Goal: Task Accomplishment & Management: Manage account settings

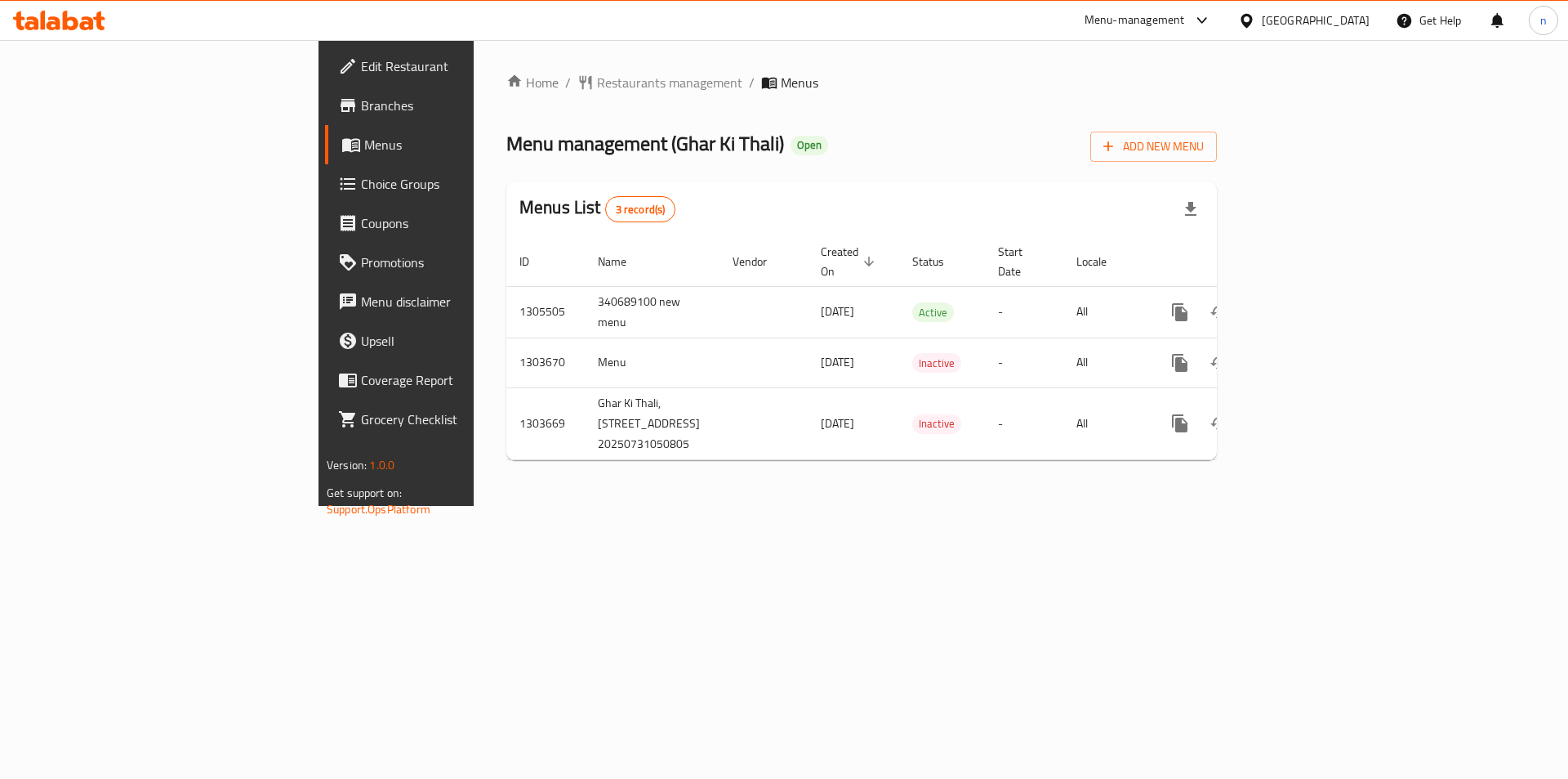
click at [361, 109] on span "Branches" at bounding box center [463, 105] width 206 height 19
click at [361, 115] on span "Branches" at bounding box center [463, 105] width 206 height 19
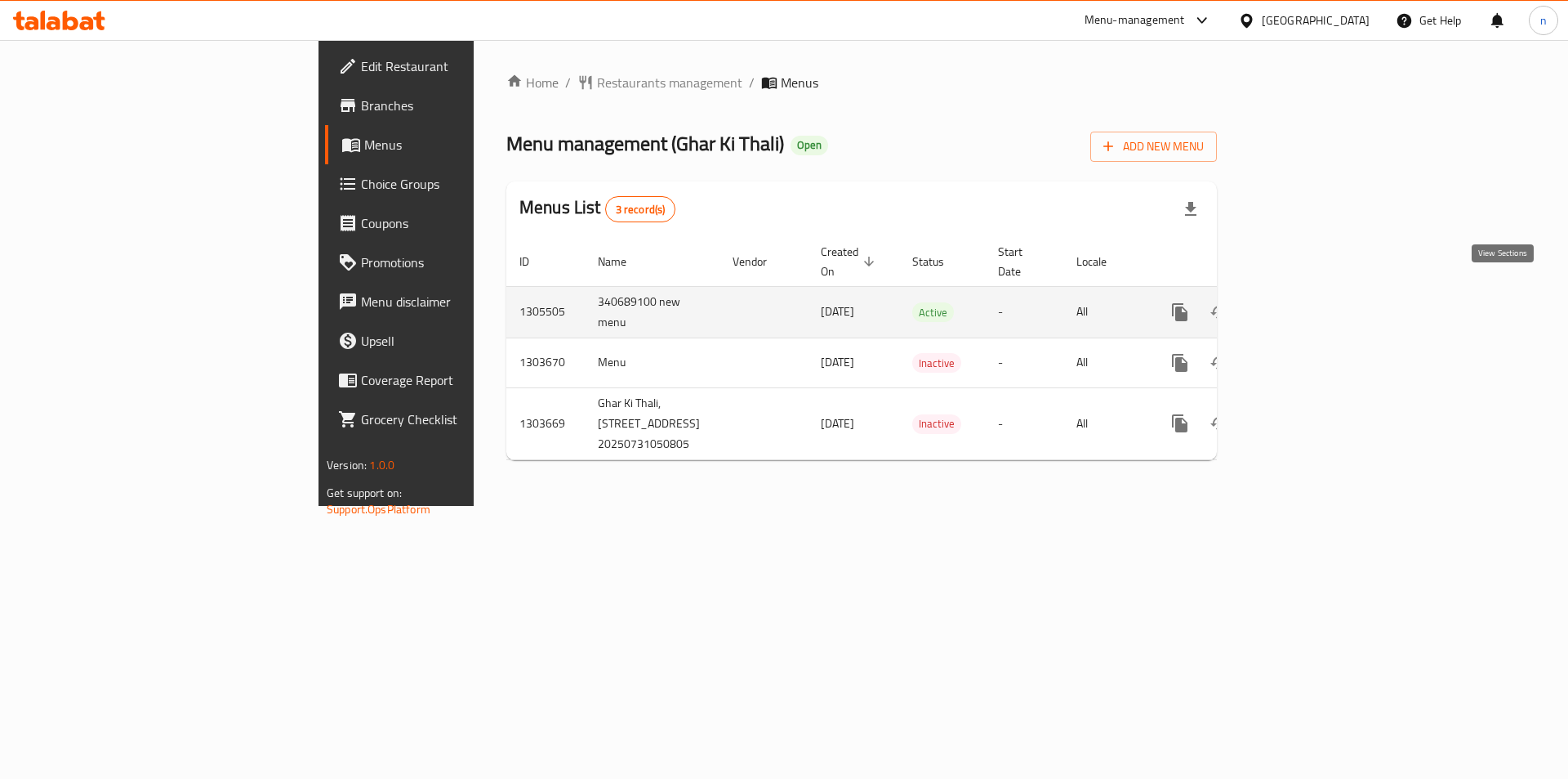
click at [1308, 303] on icon "enhanced table" at bounding box center [1298, 312] width 19 height 19
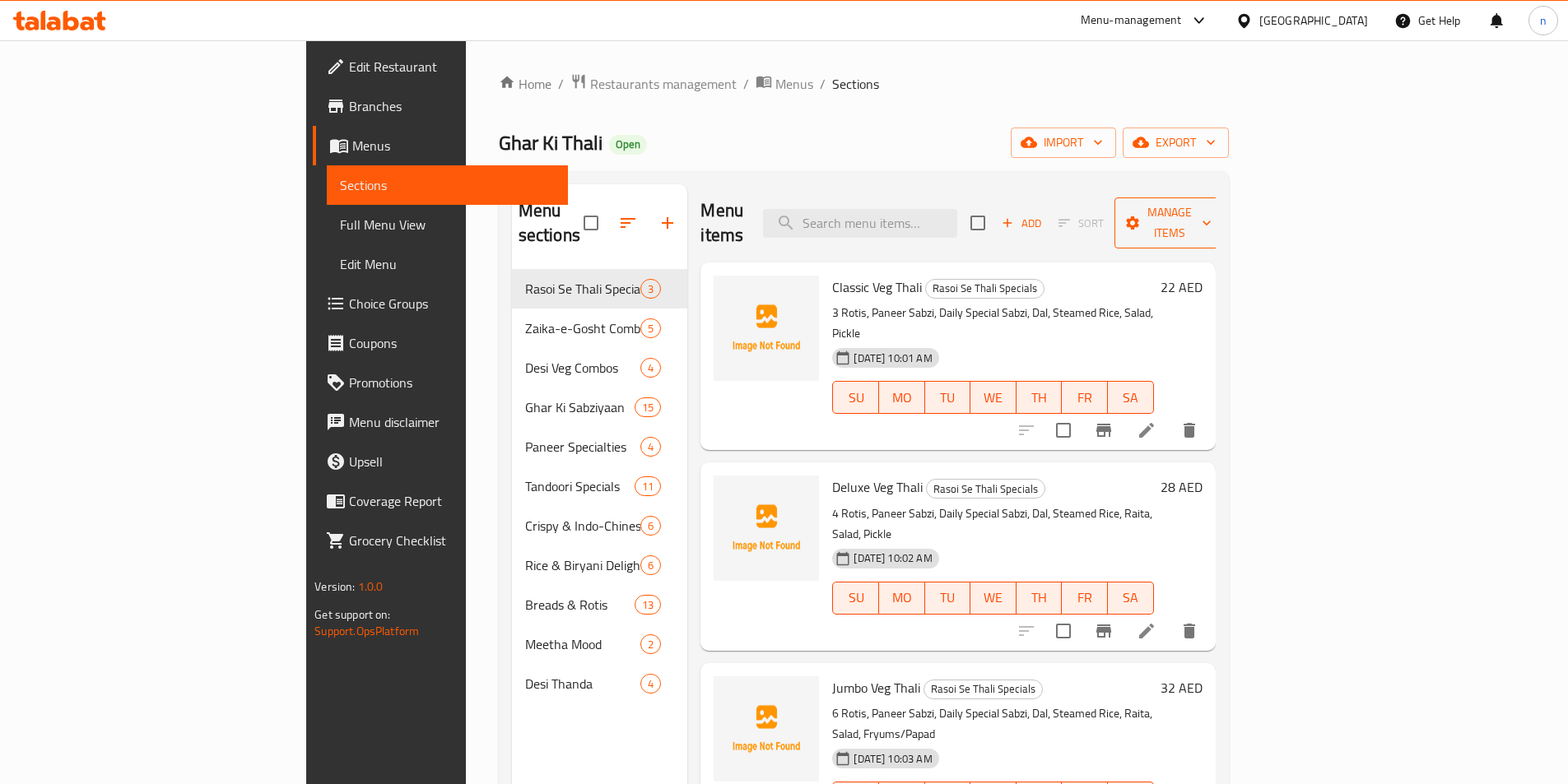
click at [1211, 216] on span "Manage items" at bounding box center [1169, 222] width 84 height 41
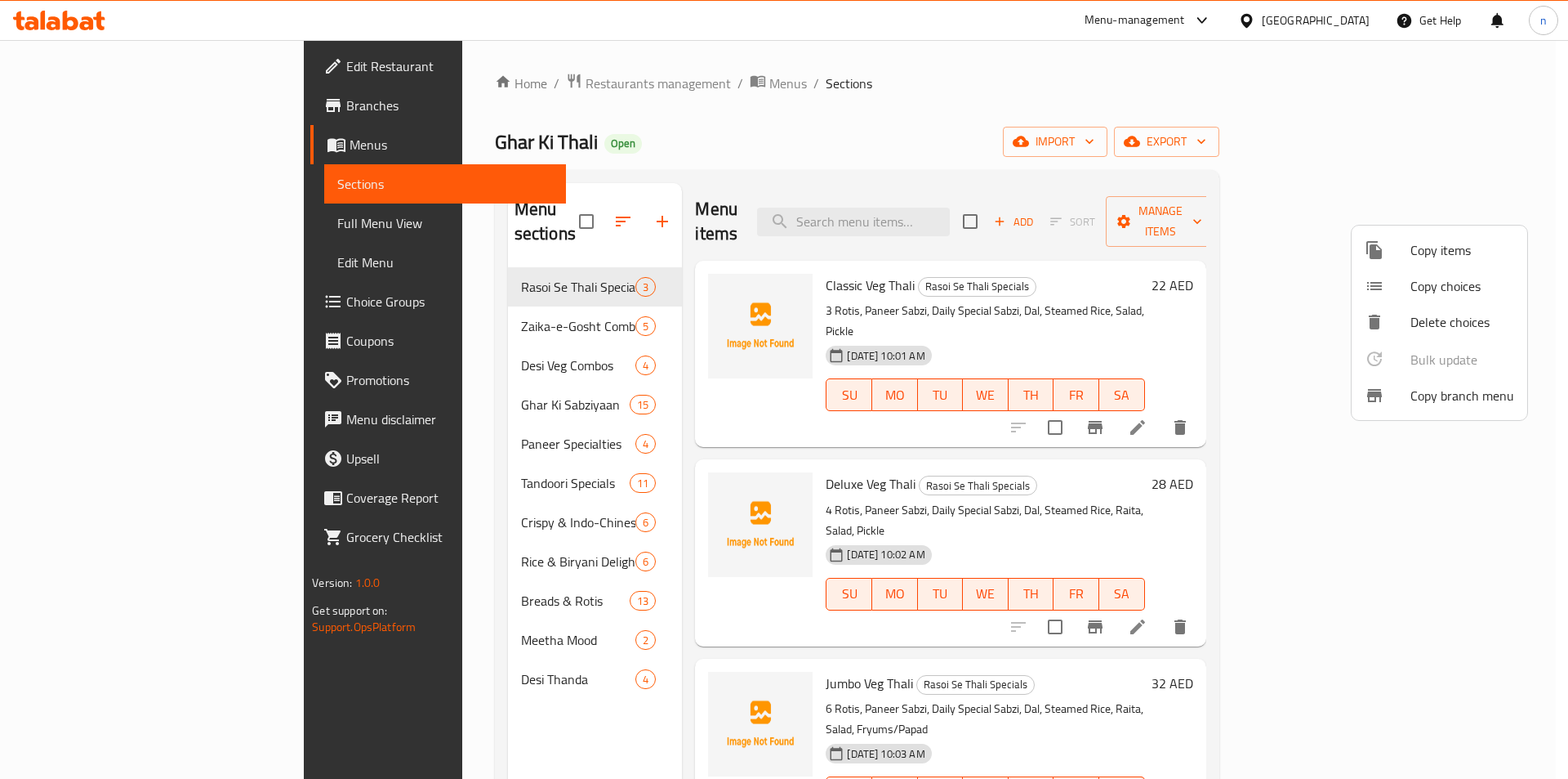
click at [1449, 396] on span "Copy branch menu" at bounding box center [1462, 395] width 104 height 19
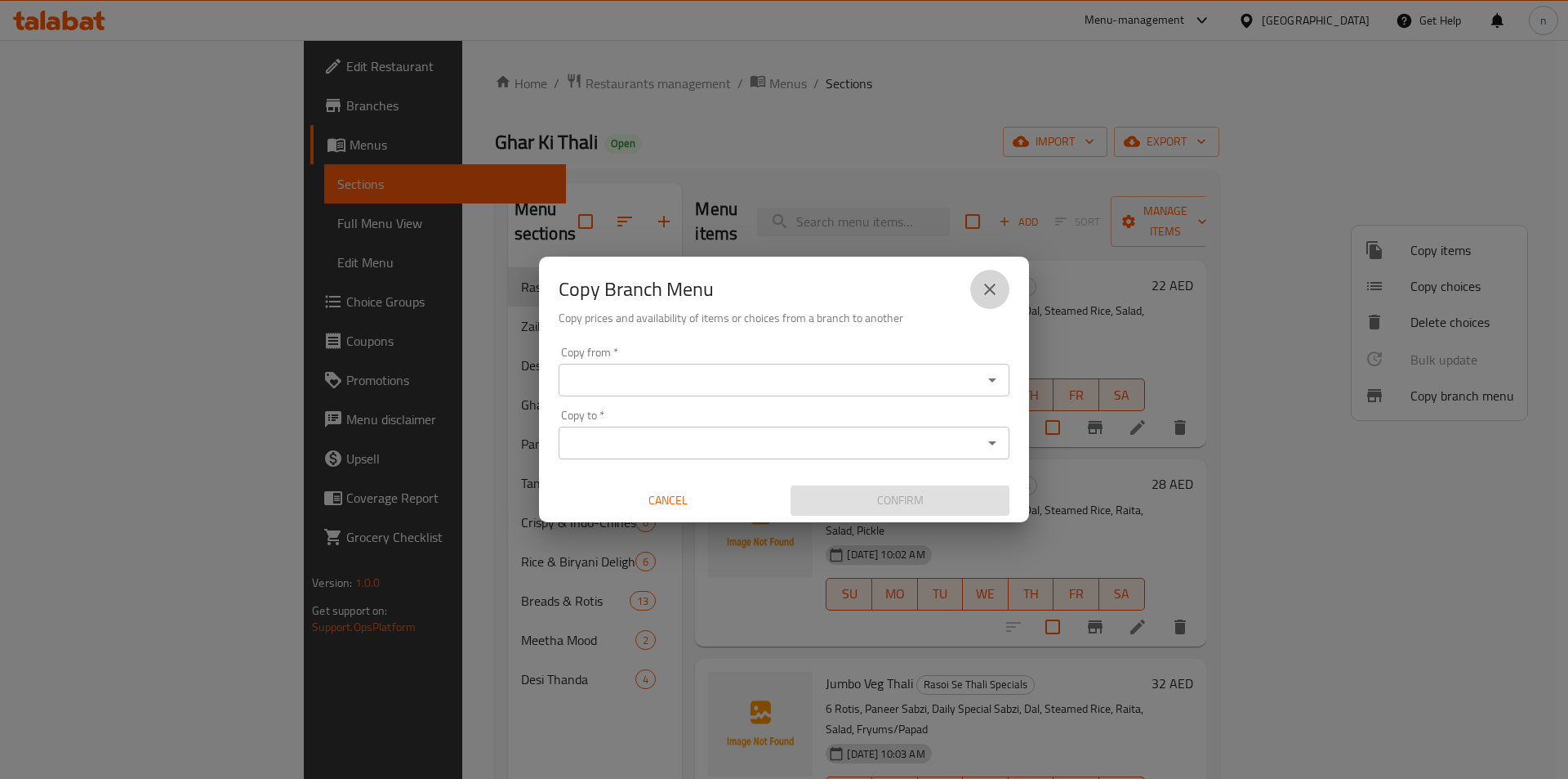
click at [988, 278] on button "close" at bounding box center [990, 289] width 40 height 40
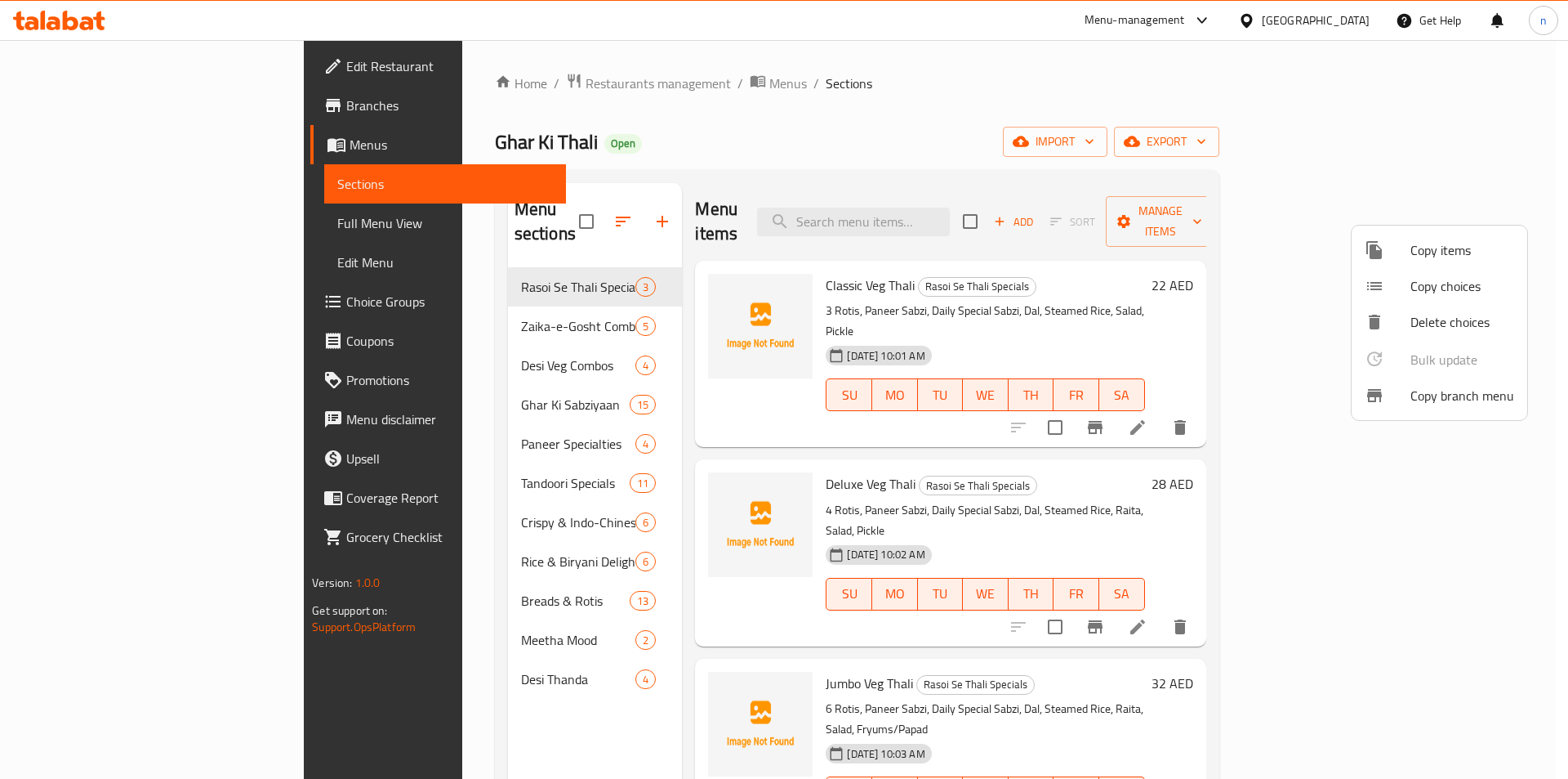
click at [1467, 395] on span "Copy branch menu" at bounding box center [1462, 395] width 104 height 19
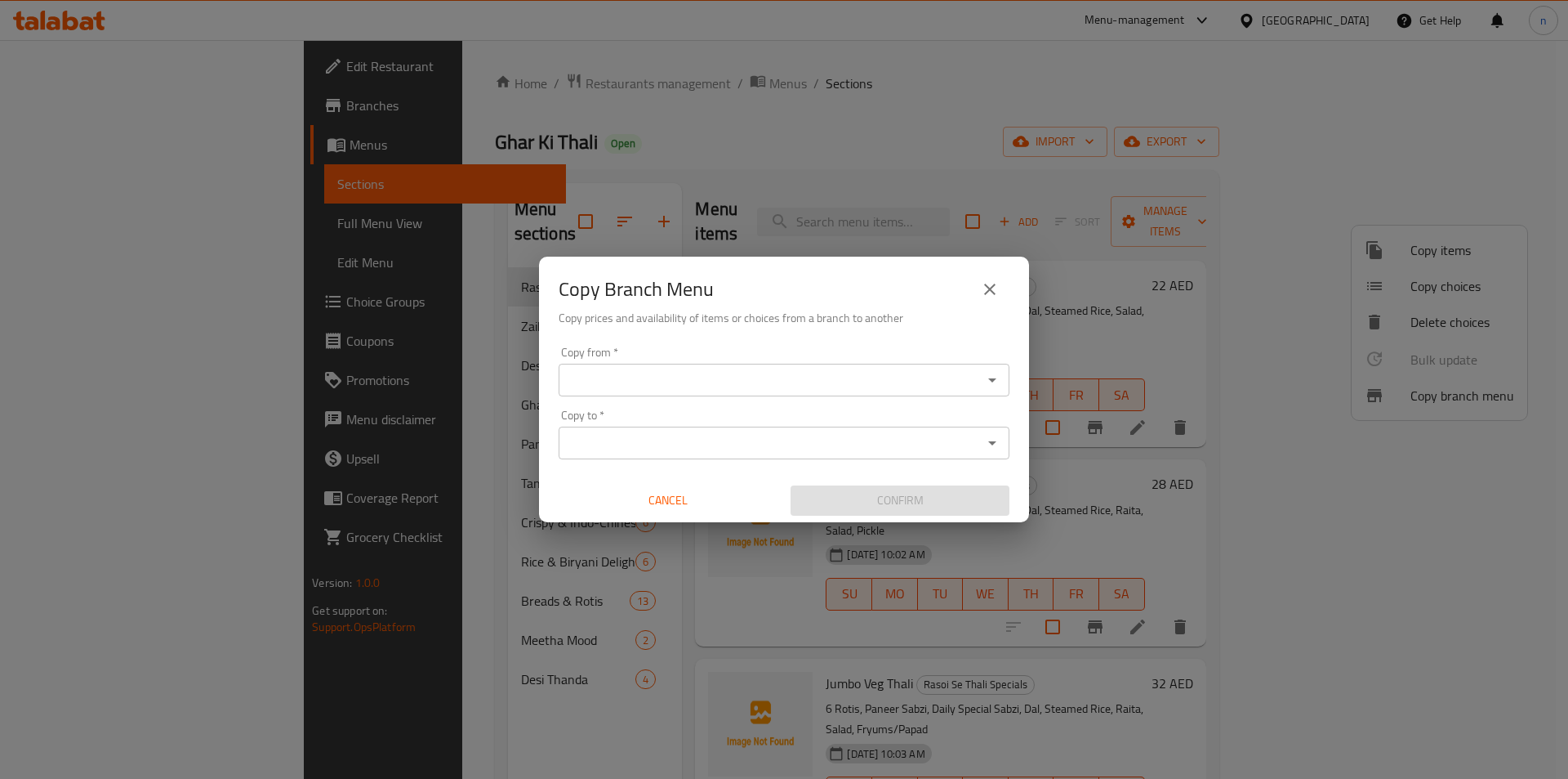
click at [822, 379] on input "Copy from   *" at bounding box center [771, 379] width 415 height 23
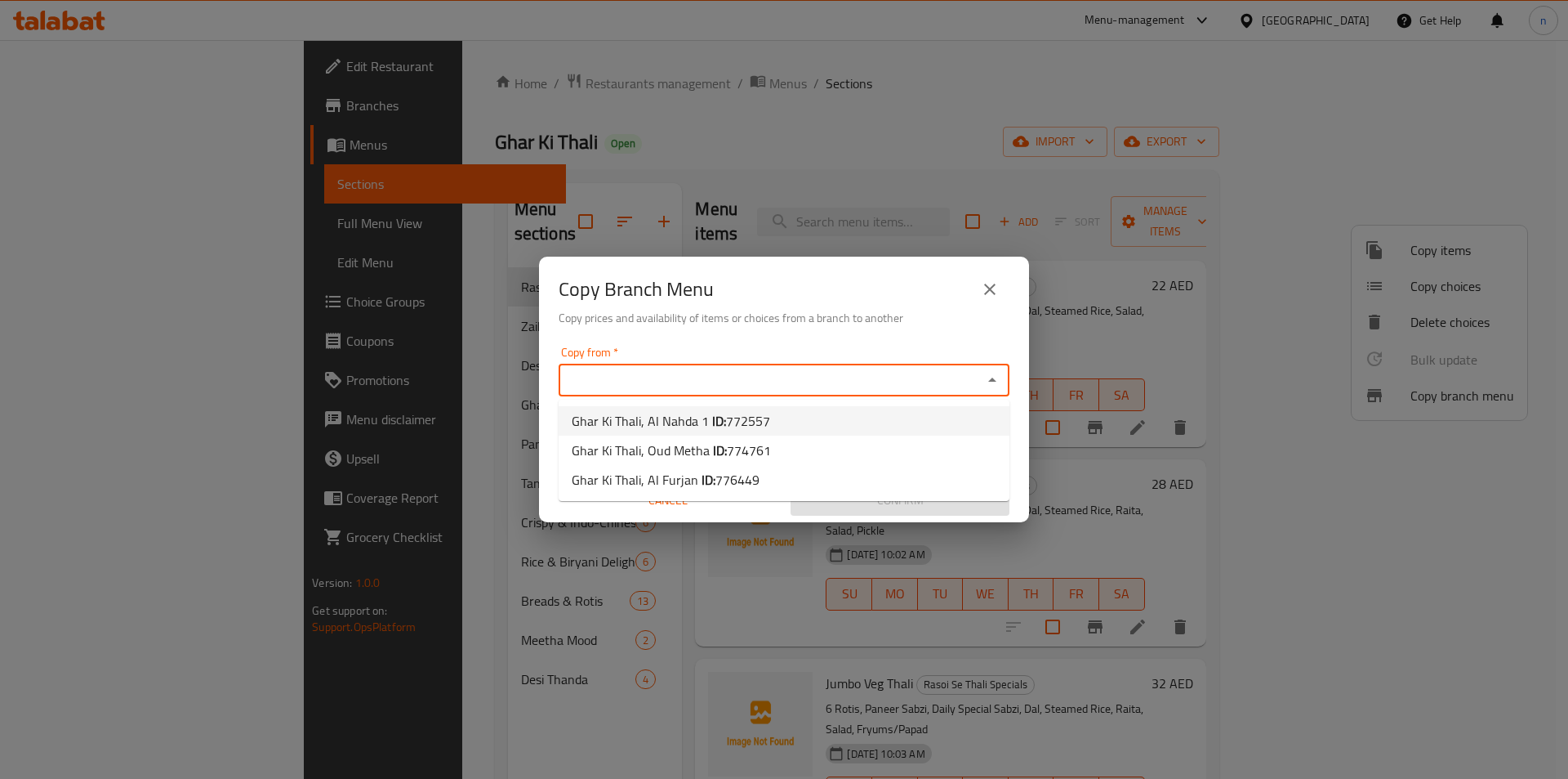
click at [987, 293] on icon "close" at bounding box center [990, 289] width 12 height 12
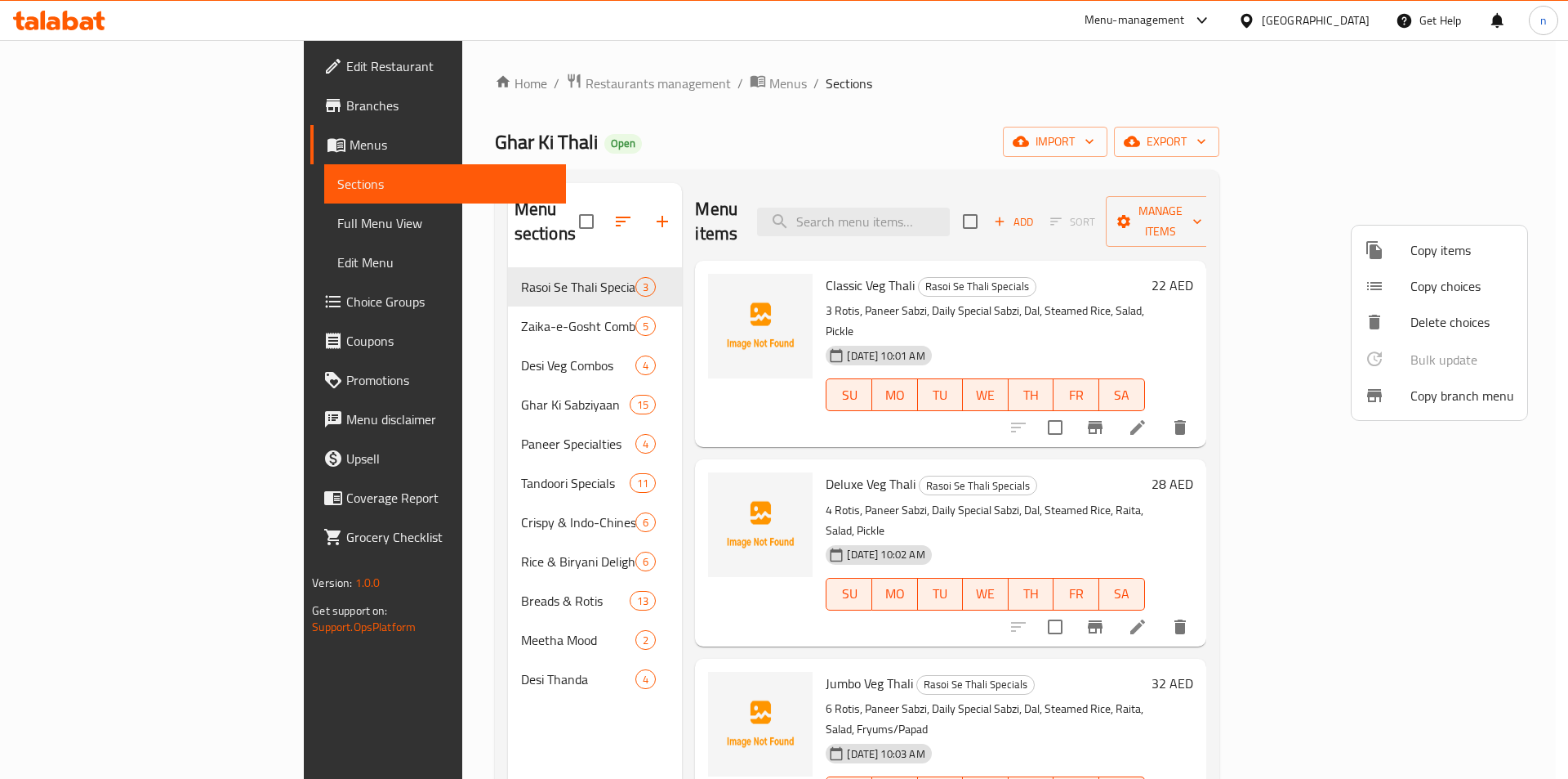
click at [67, 145] on div at bounding box center [784, 390] width 1568 height 779
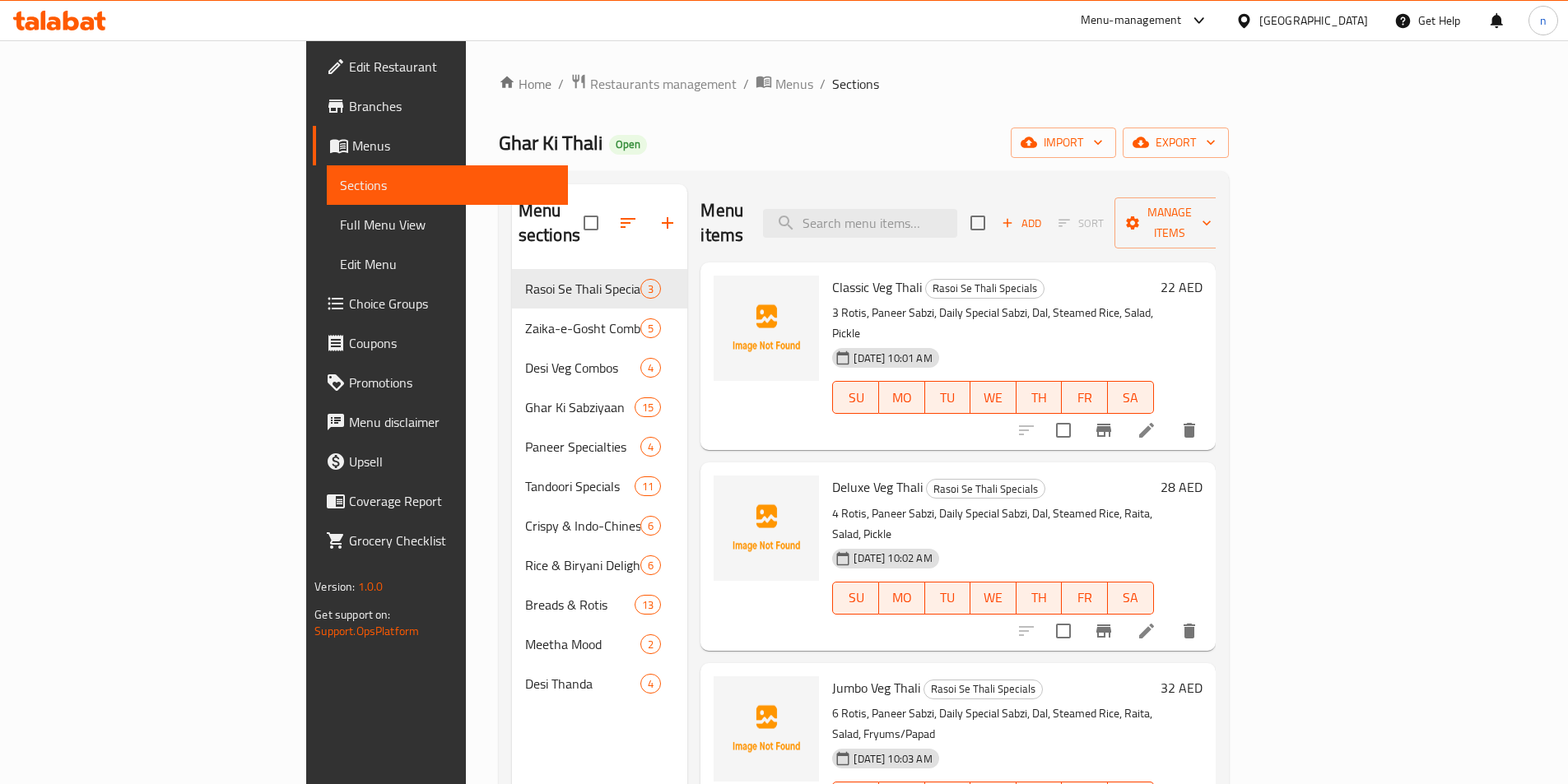
click at [352, 146] on span "Menus" at bounding box center [453, 145] width 202 height 20
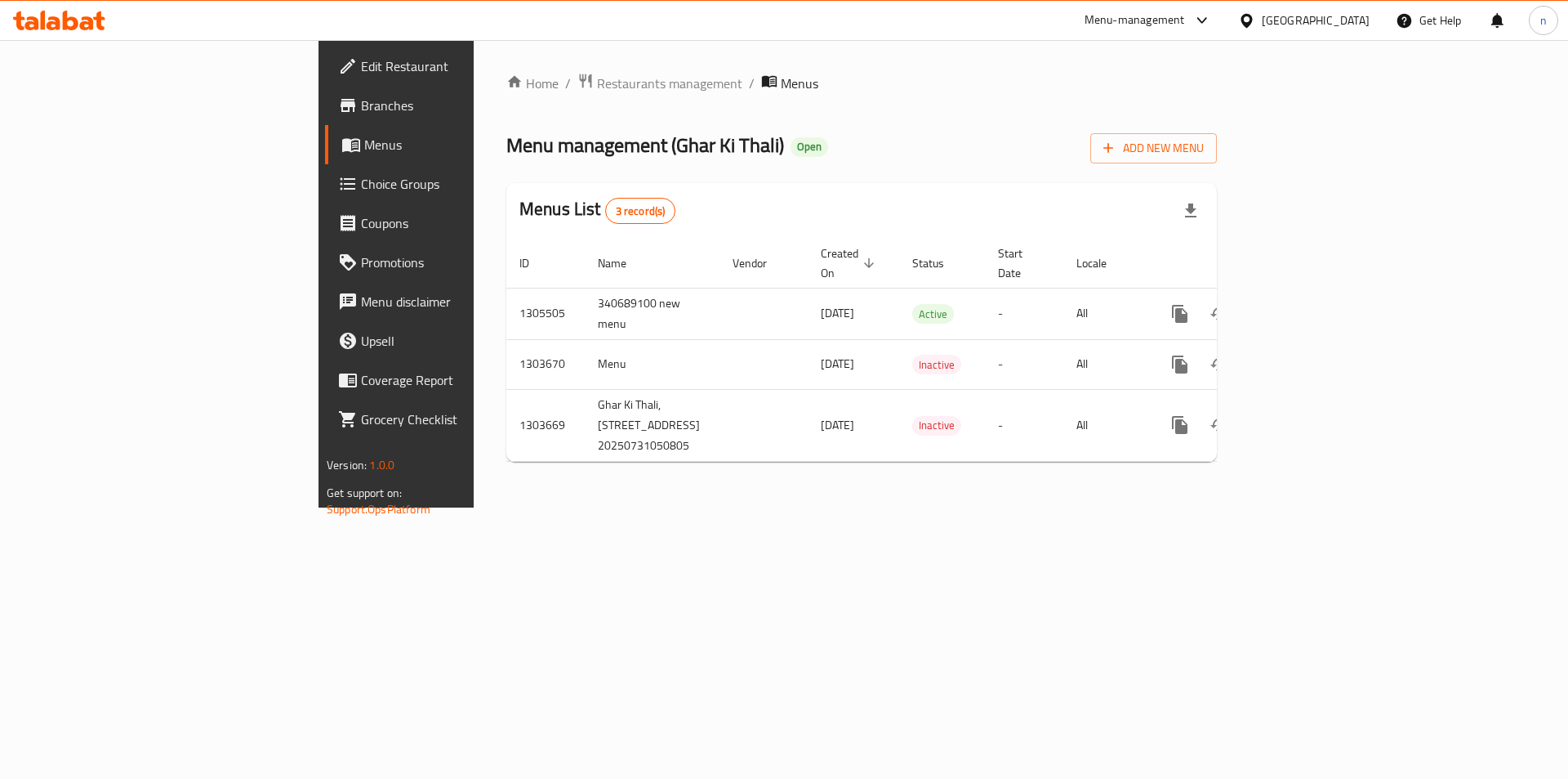
click at [364, 145] on span "Menus" at bounding box center [465, 144] width 203 height 19
click at [361, 108] on span "Branches" at bounding box center [463, 105] width 206 height 19
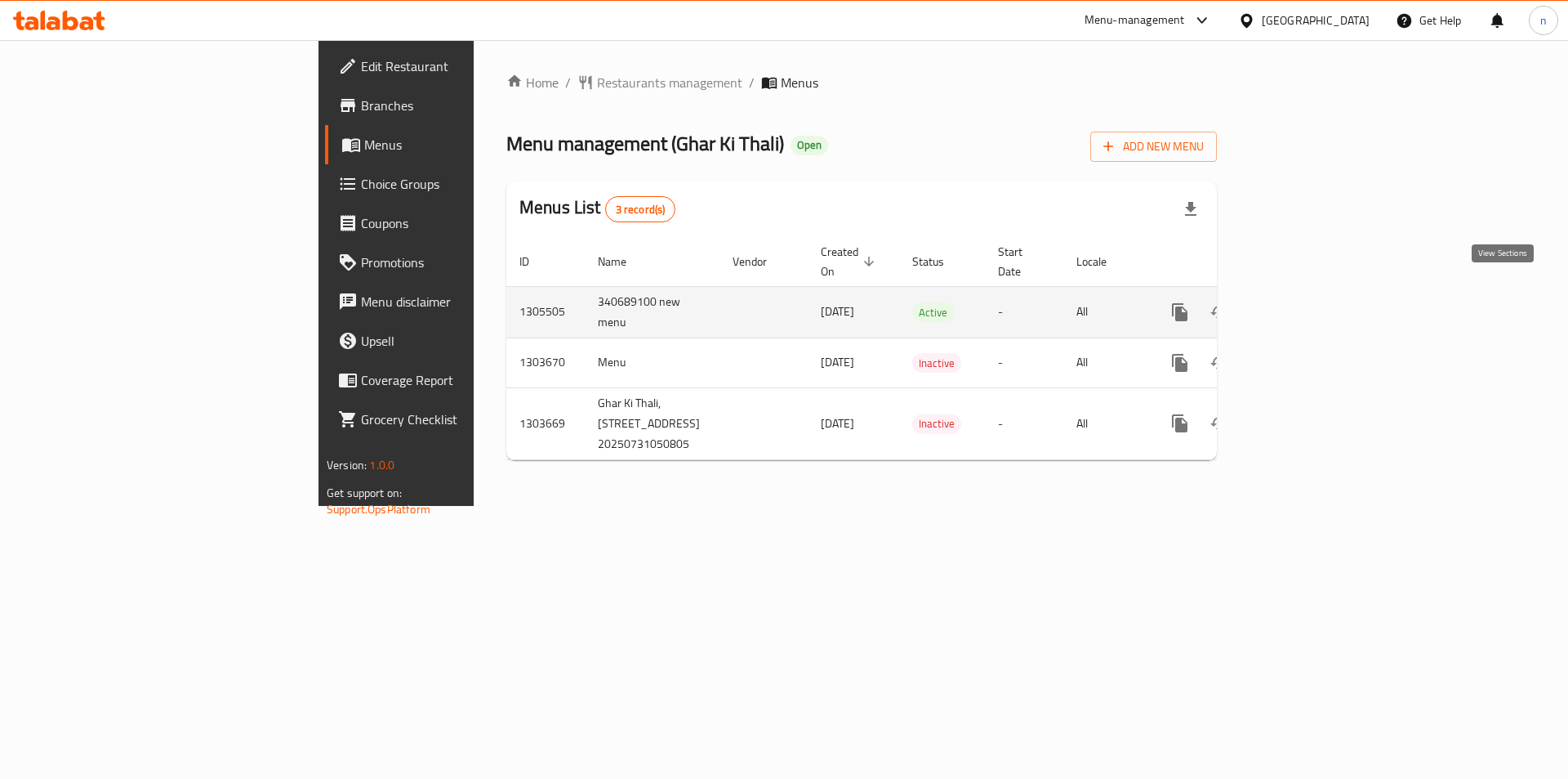
click at [1308, 303] on icon "enhanced table" at bounding box center [1298, 312] width 19 height 19
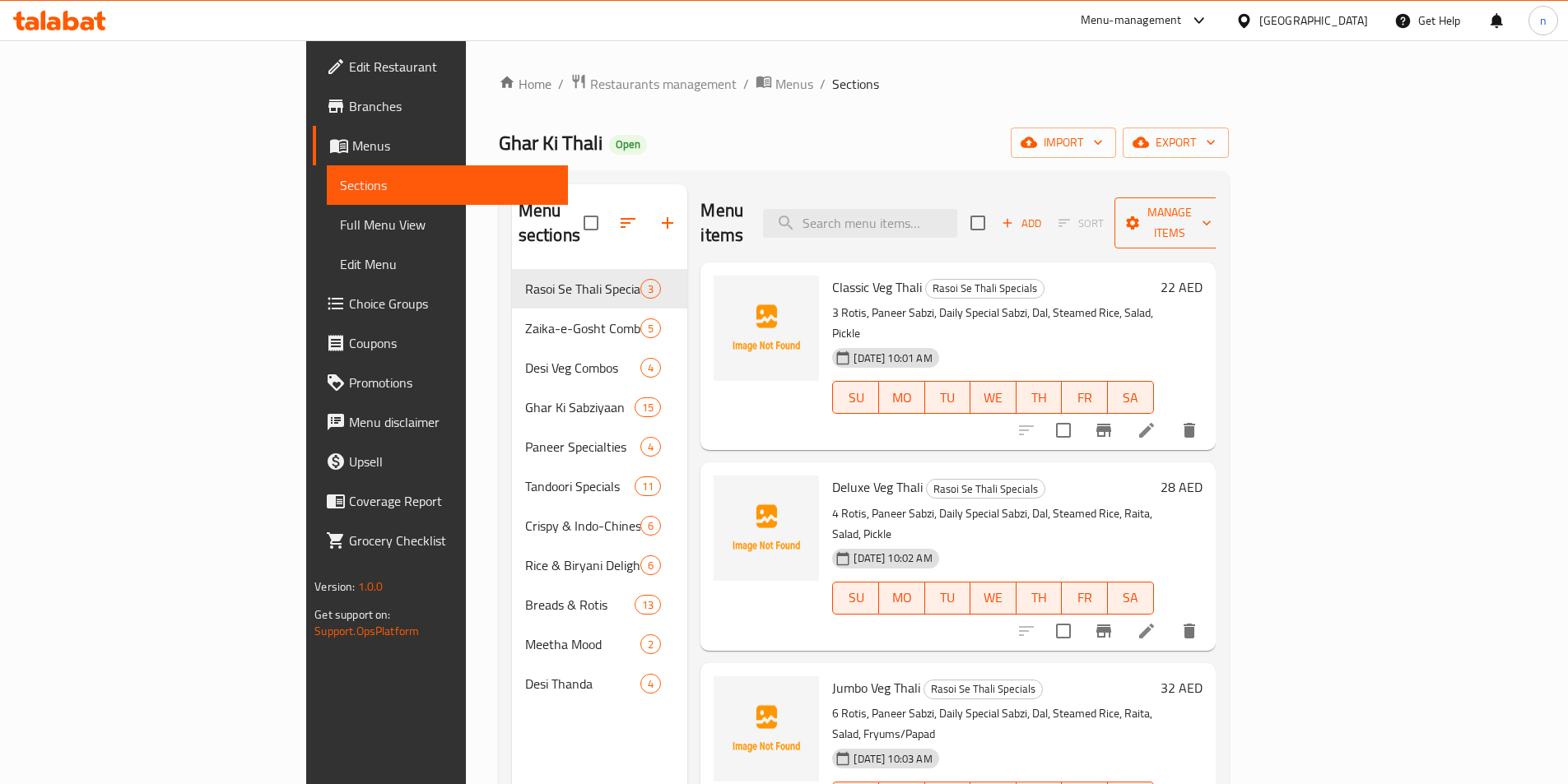
click at [1211, 209] on span "Manage items" at bounding box center [1169, 222] width 84 height 41
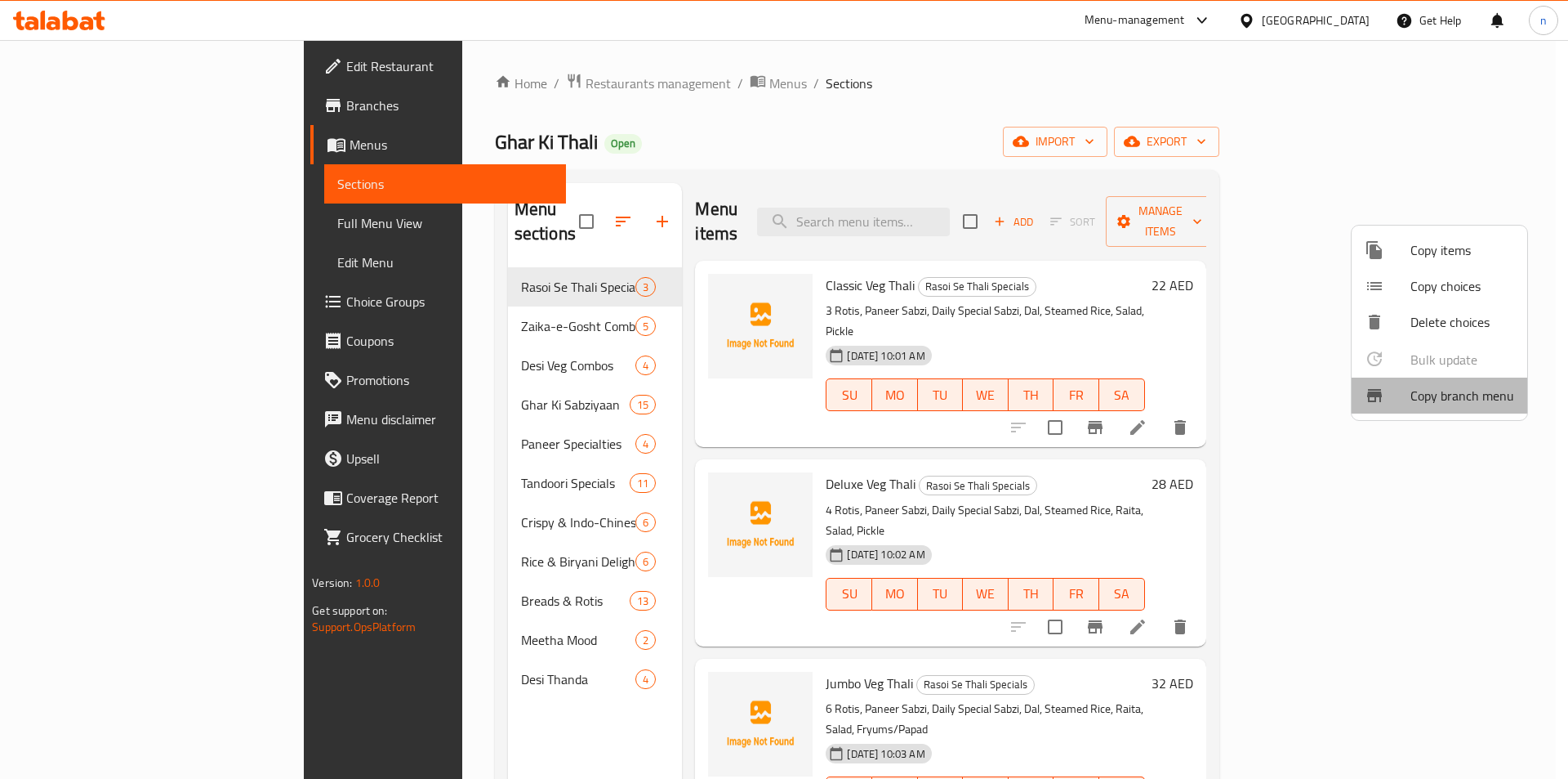
click at [1445, 388] on span "Copy branch menu" at bounding box center [1462, 395] width 104 height 19
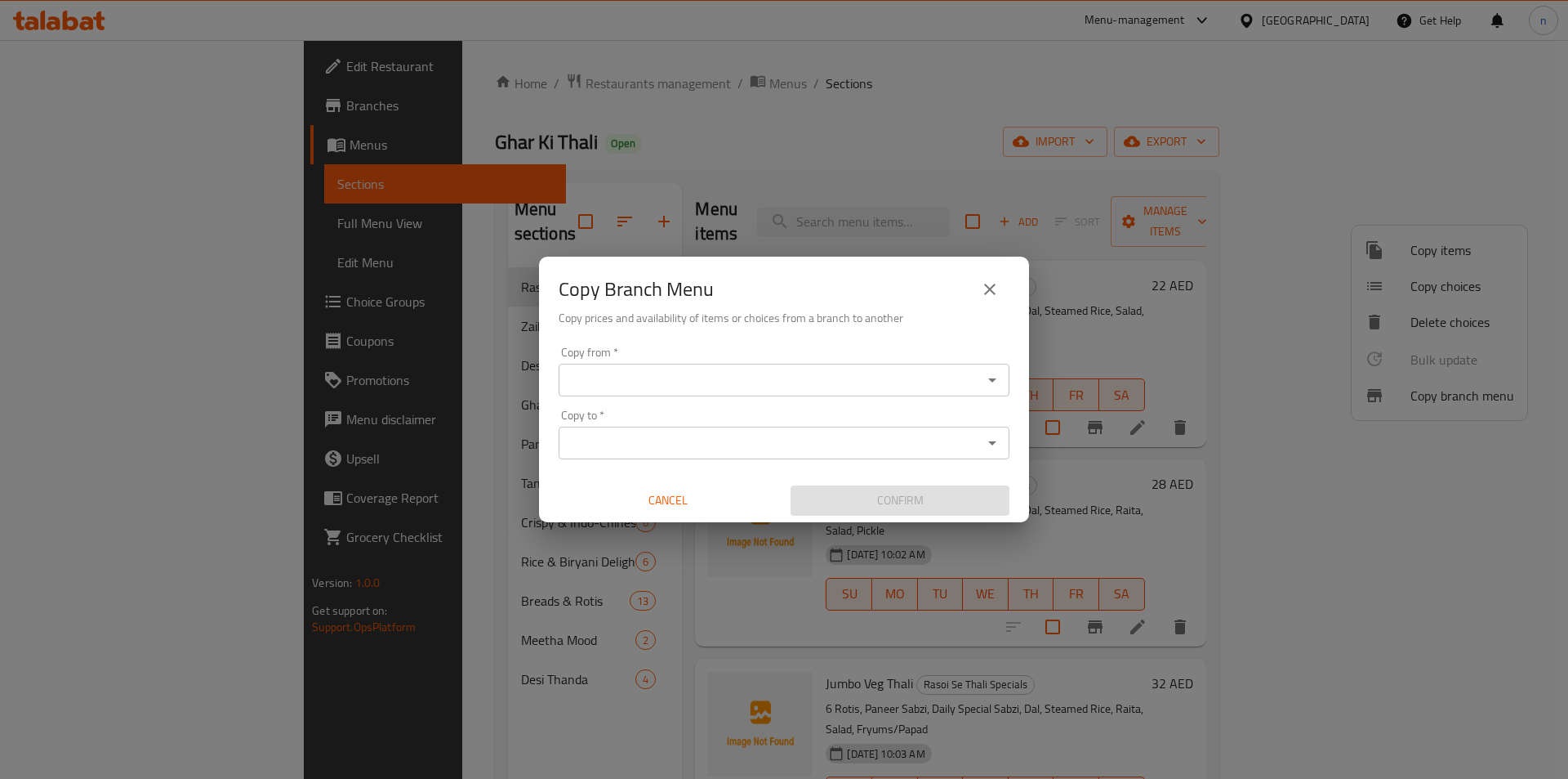
click at [738, 377] on input "Copy from   *" at bounding box center [771, 379] width 415 height 23
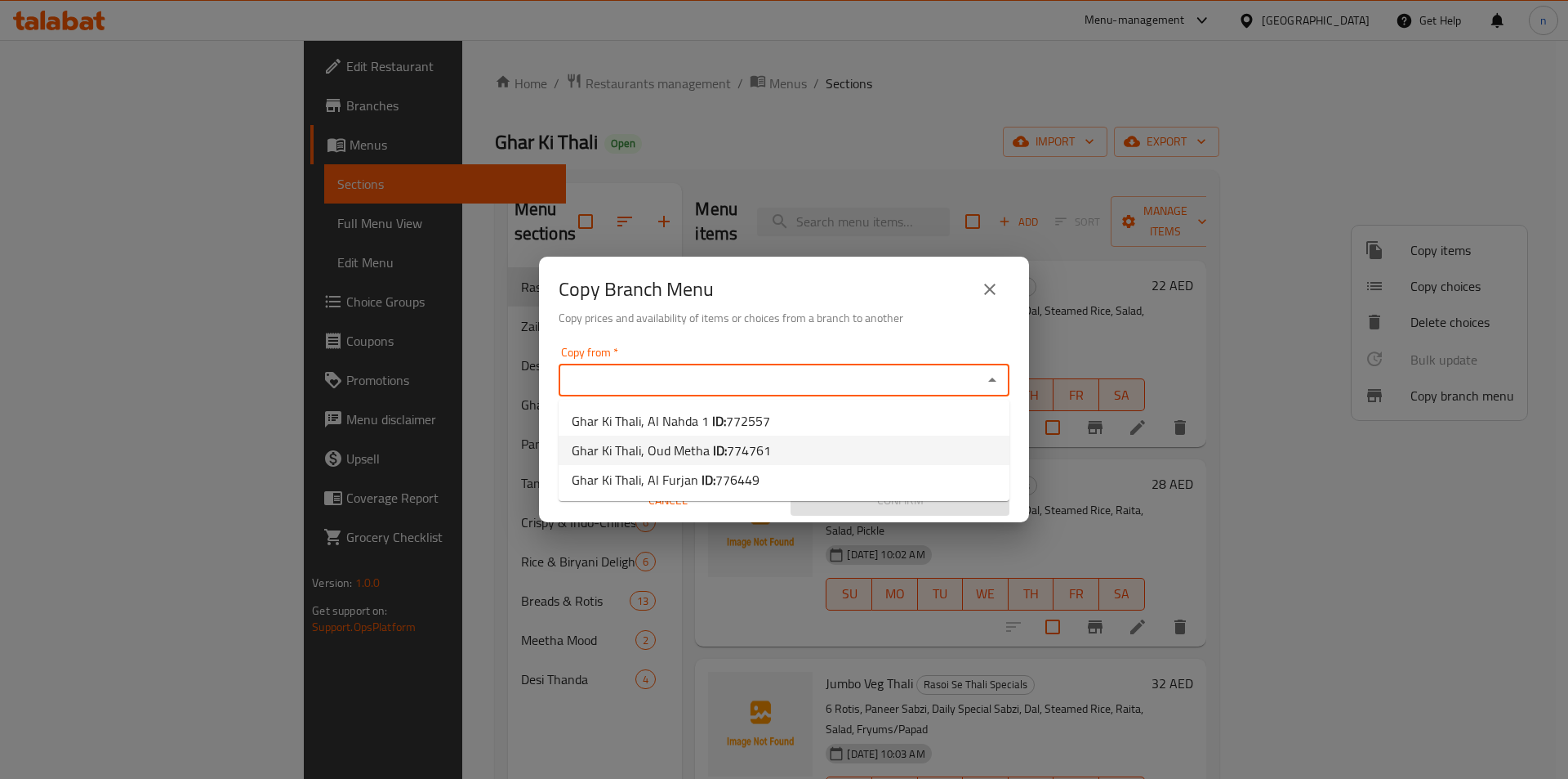
click at [685, 450] on span "Ghar Ki Thali, Oud Metha ID: 774761" at bounding box center [672, 450] width 200 height 19
type input "Ghar Ki Thali, Oud Metha"
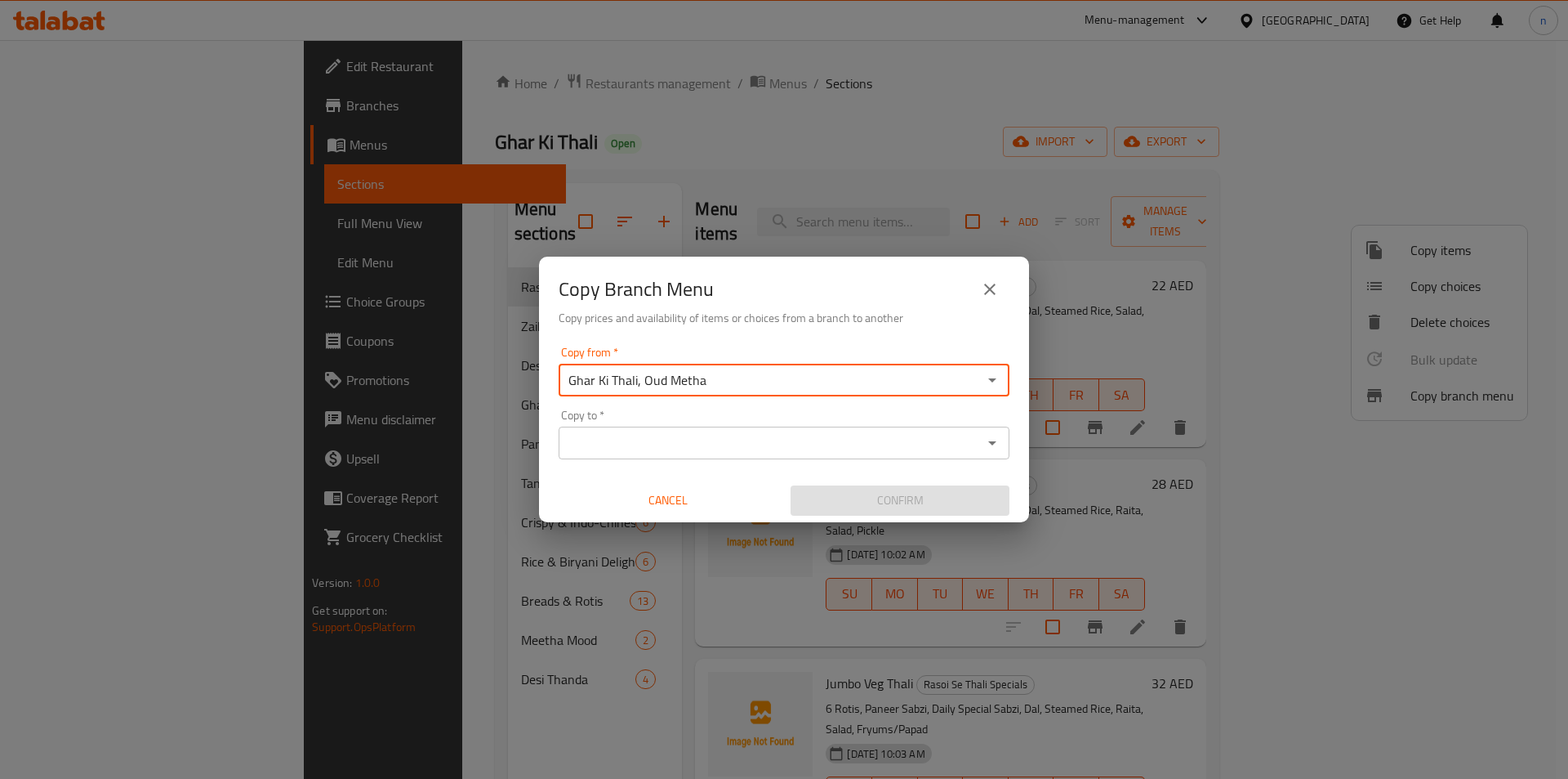
click at [679, 443] on input "Copy to   *" at bounding box center [771, 443] width 415 height 23
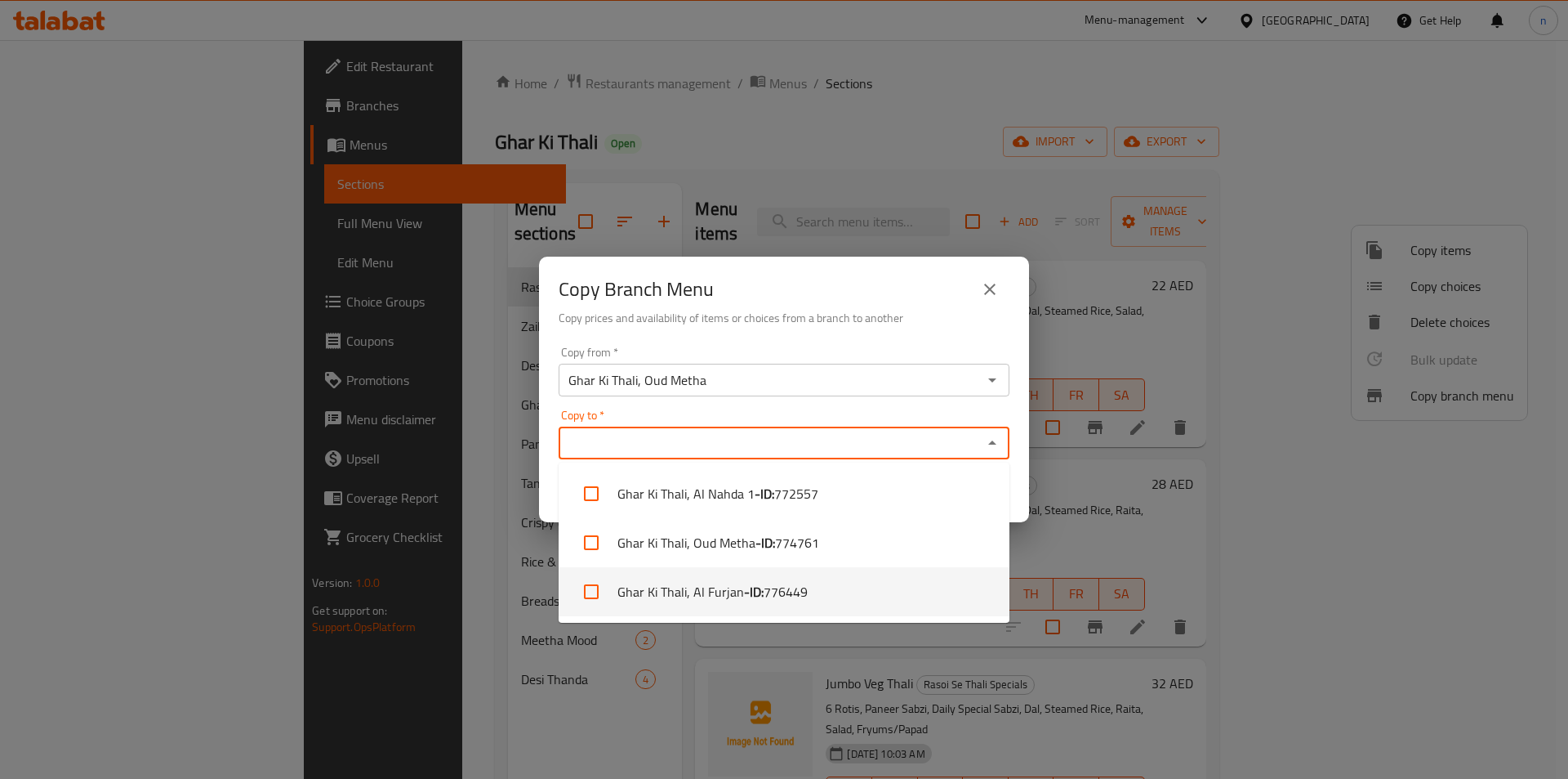
click at [735, 598] on li "Ghar Ki Thali, Al Furjan - ID: 776449" at bounding box center [784, 592] width 451 height 49
checkbox input "true"
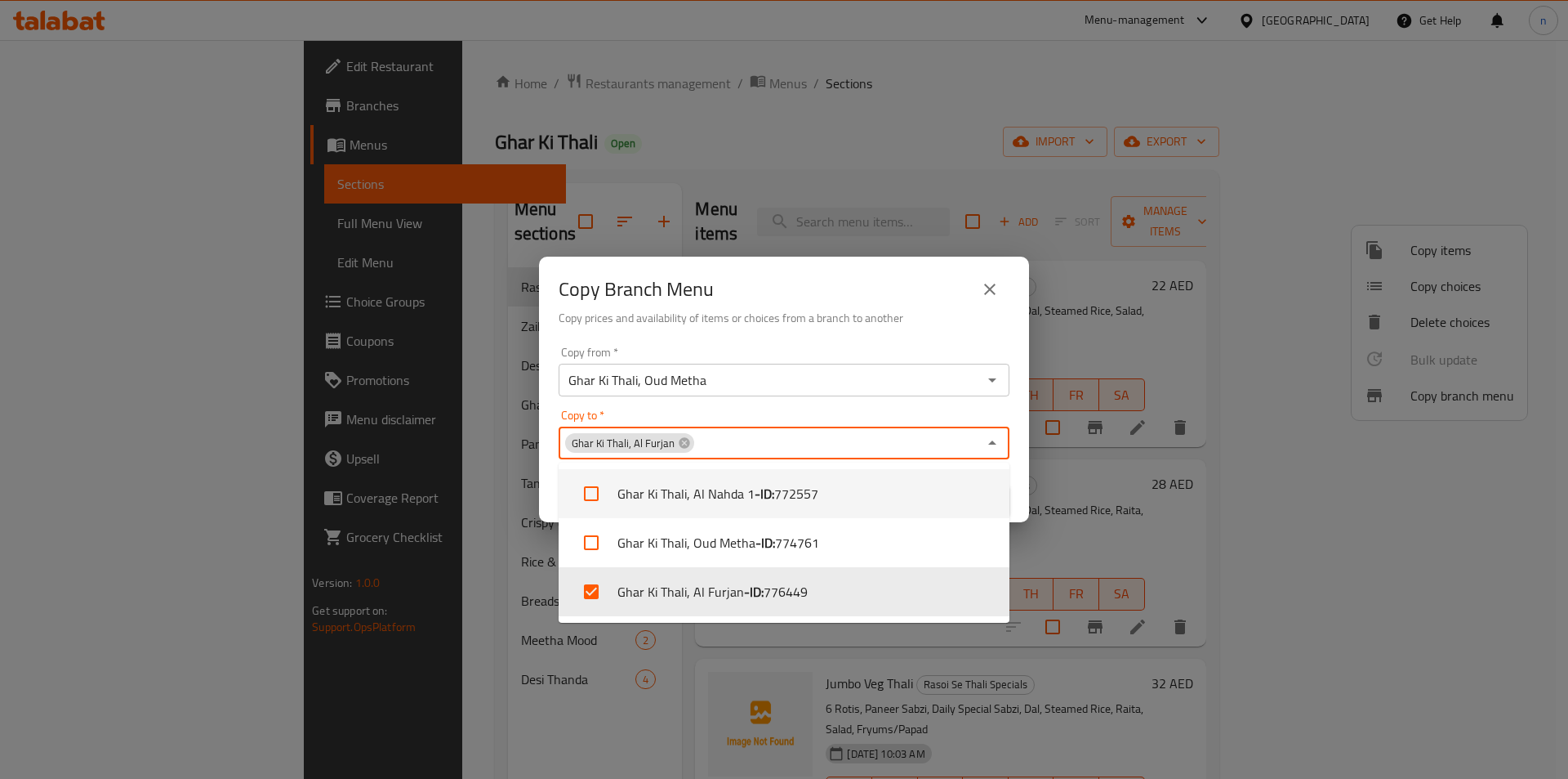
click at [985, 410] on div "Copy to   * Ghar Ki Thali, Al Furjan Copy to *" at bounding box center [784, 434] width 451 height 50
click at [1021, 477] on div "Copy from   * Ghar Ki Thali, Oud Metha Copy from * Copy to   * Ghar Ki Thali, A…" at bounding box center [784, 431] width 490 height 182
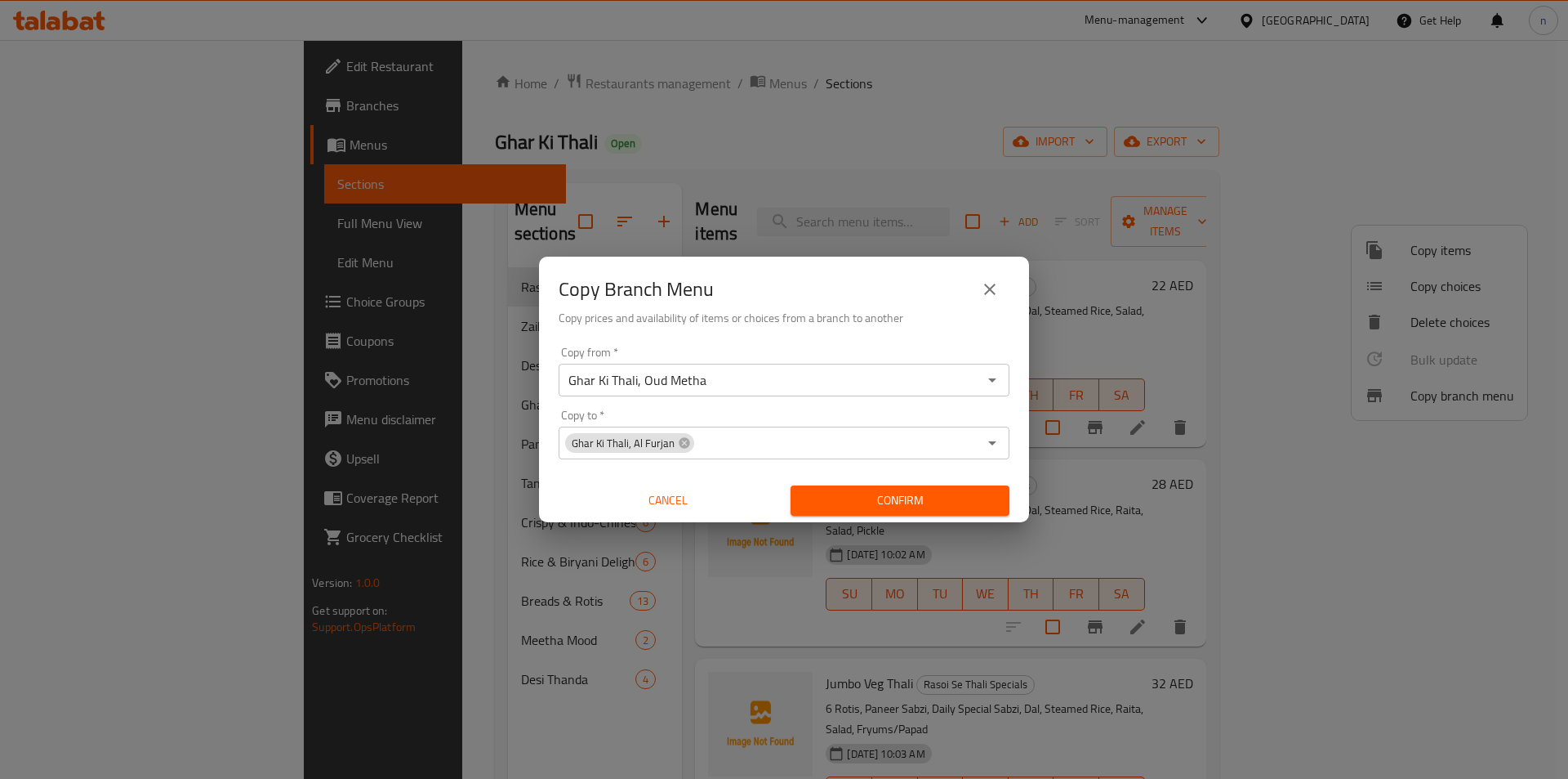
click at [932, 507] on span "Confirm" at bounding box center [900, 501] width 193 height 20
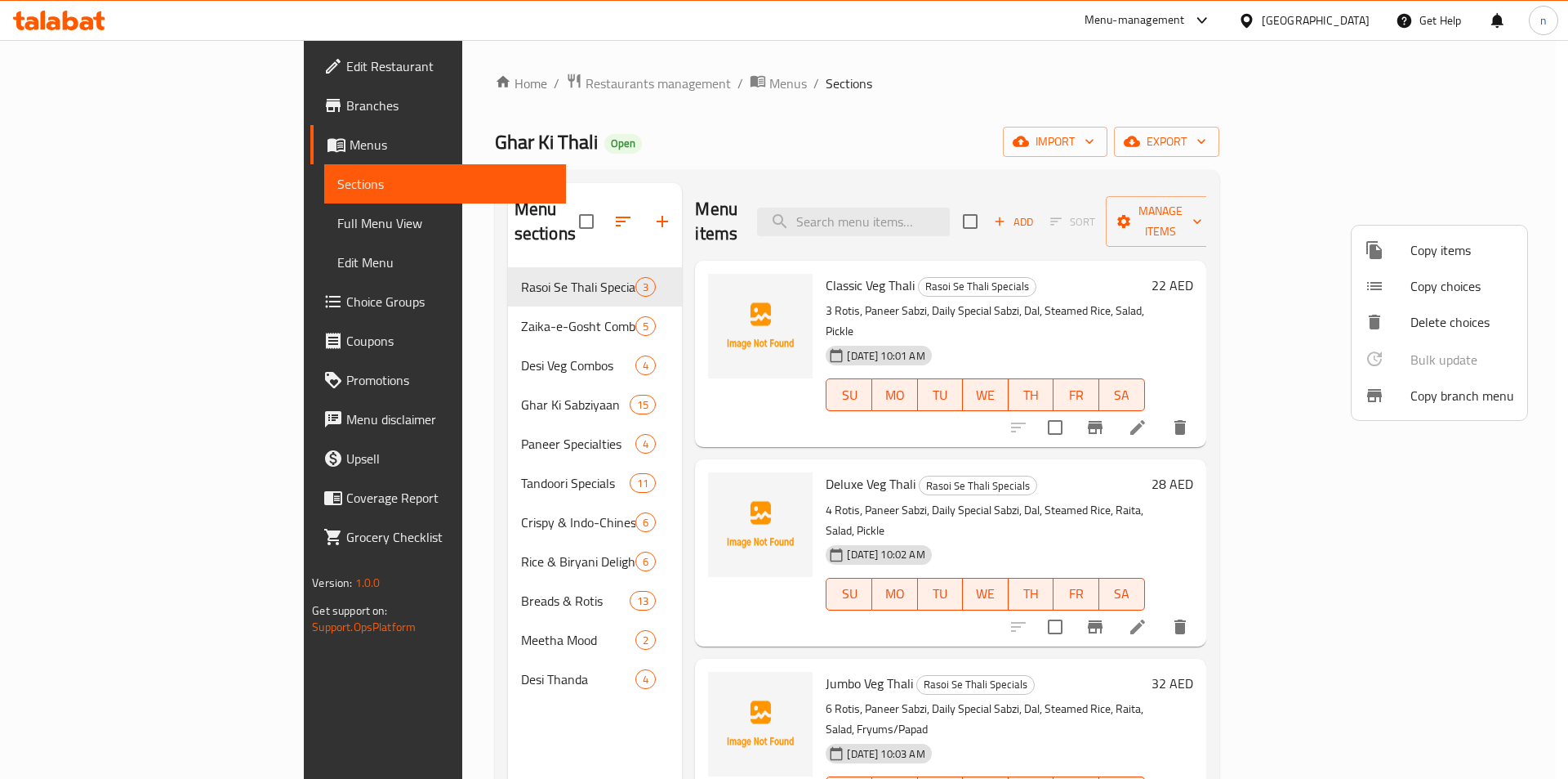
click at [115, 222] on div at bounding box center [784, 390] width 1568 height 779
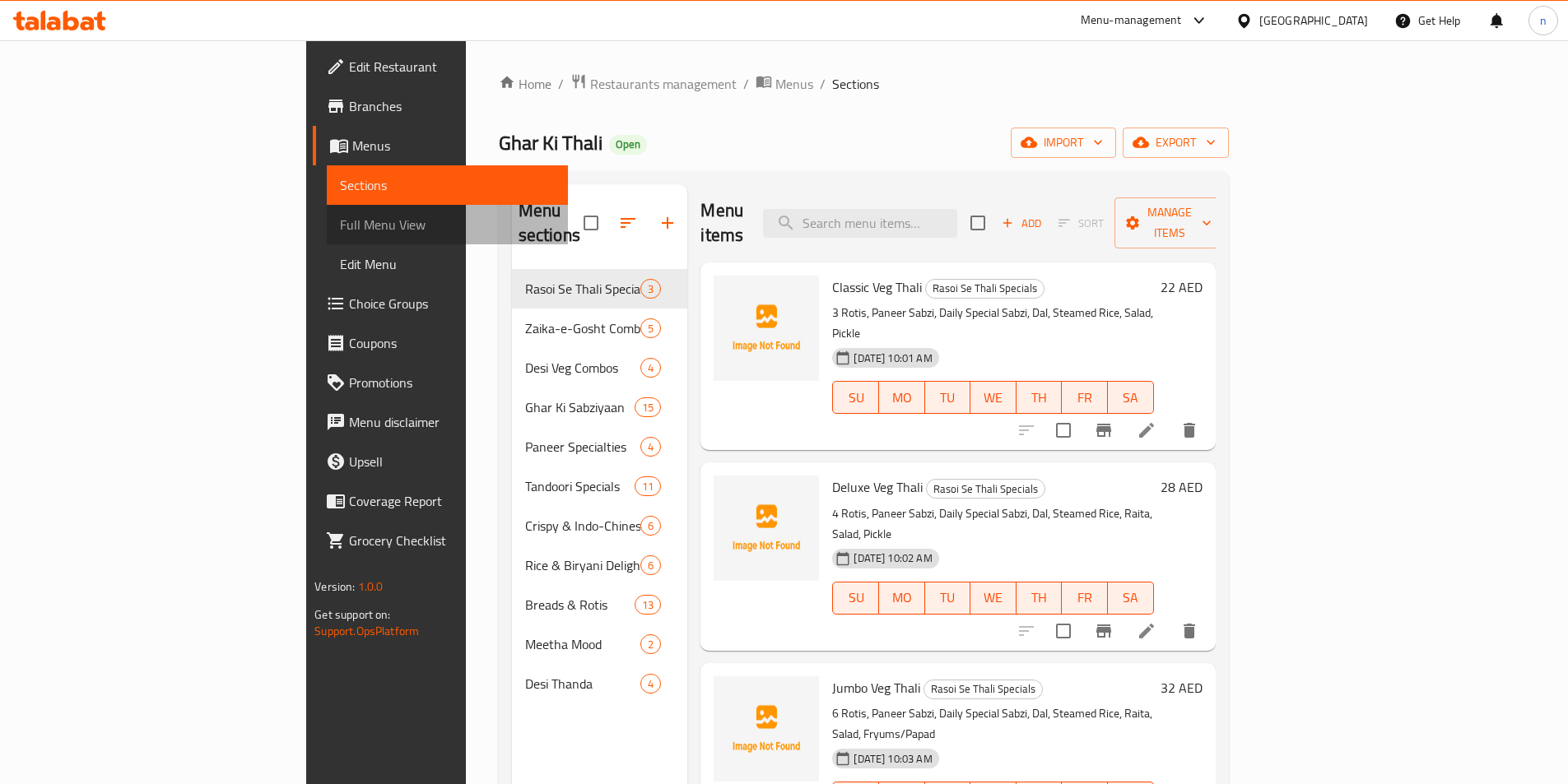
click at [340, 223] on span "Full Menu View" at bounding box center [447, 224] width 215 height 20
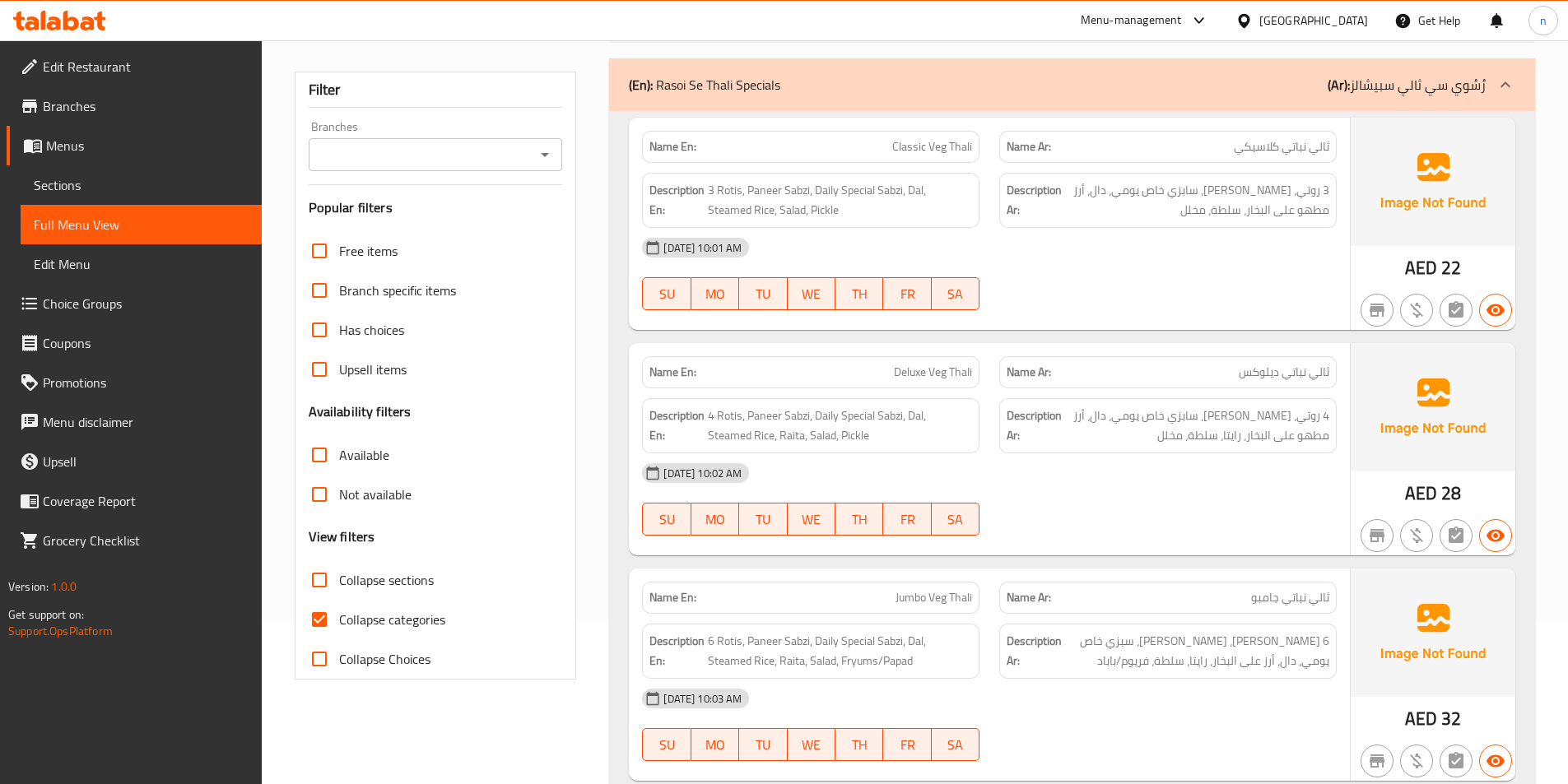
scroll to position [165, 0]
click at [313, 619] on input "Collapse categories" at bounding box center [319, 618] width 40 height 40
checkbox input "false"
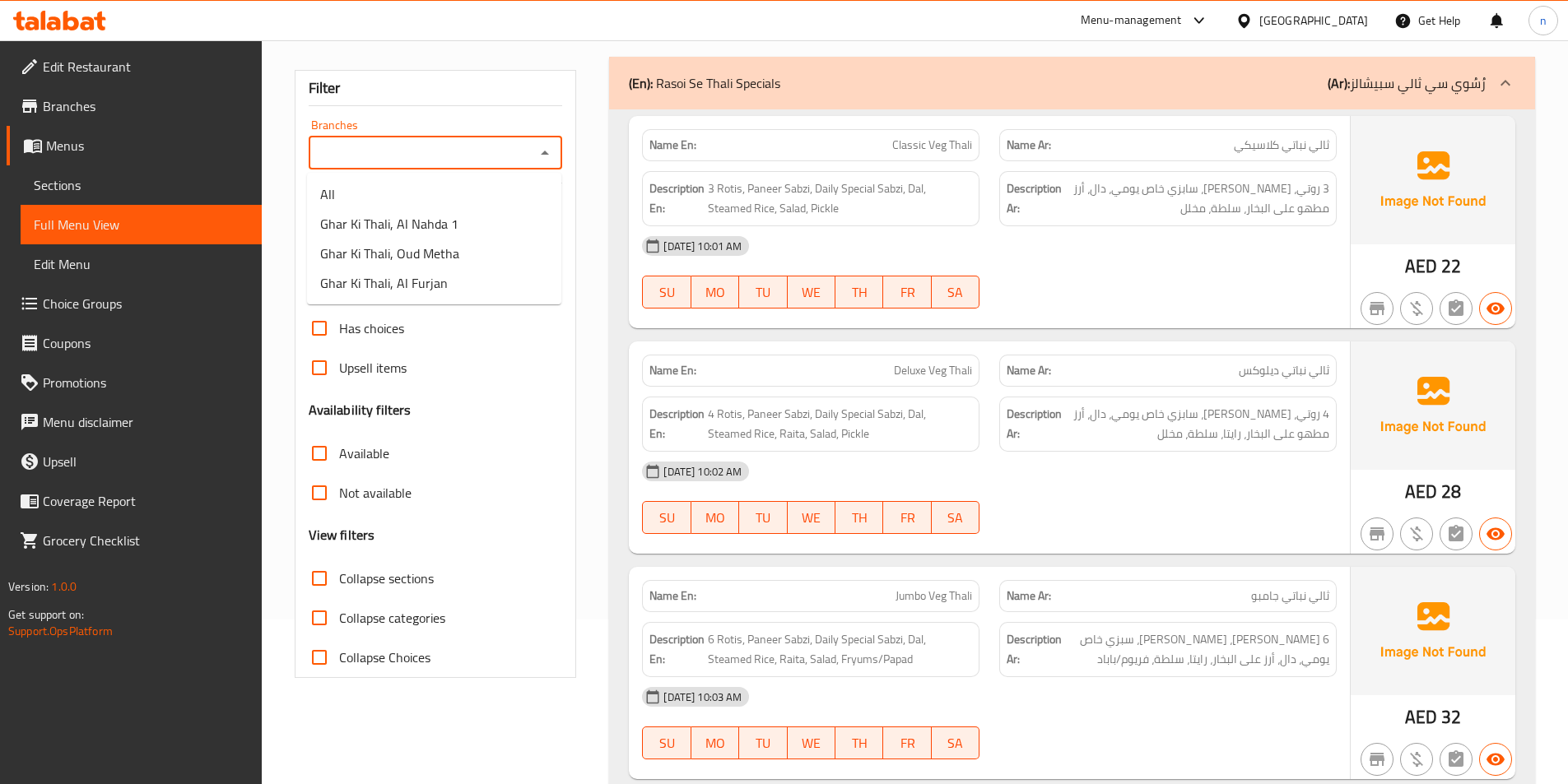
click at [460, 156] on input "Branches" at bounding box center [422, 153] width 217 height 23
click at [441, 258] on span "Ghar Ki Thali, Oud Metha" at bounding box center [390, 253] width 139 height 20
type input "Ghar Ki Thali, Oud Metha"
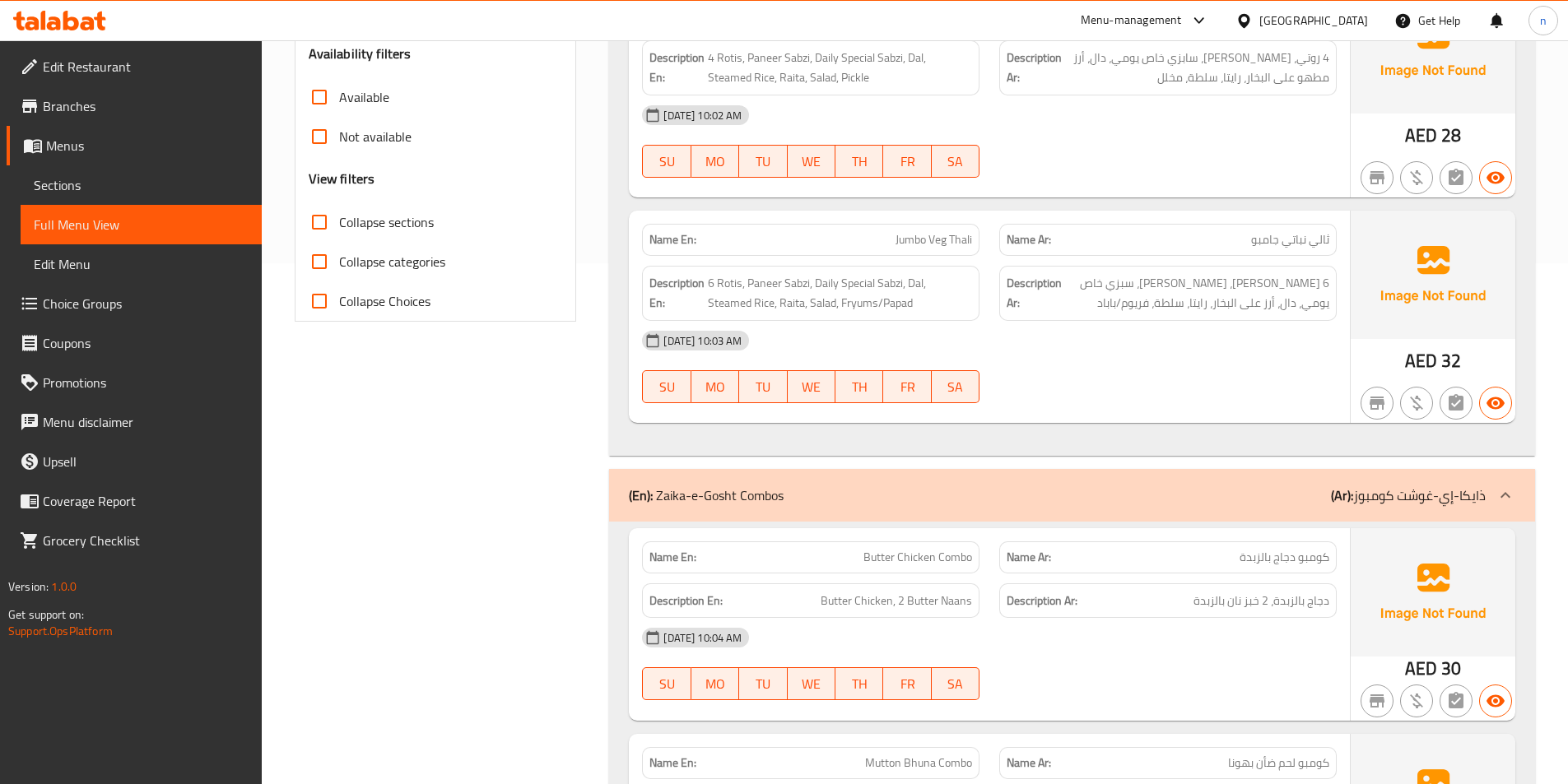
scroll to position [247, 0]
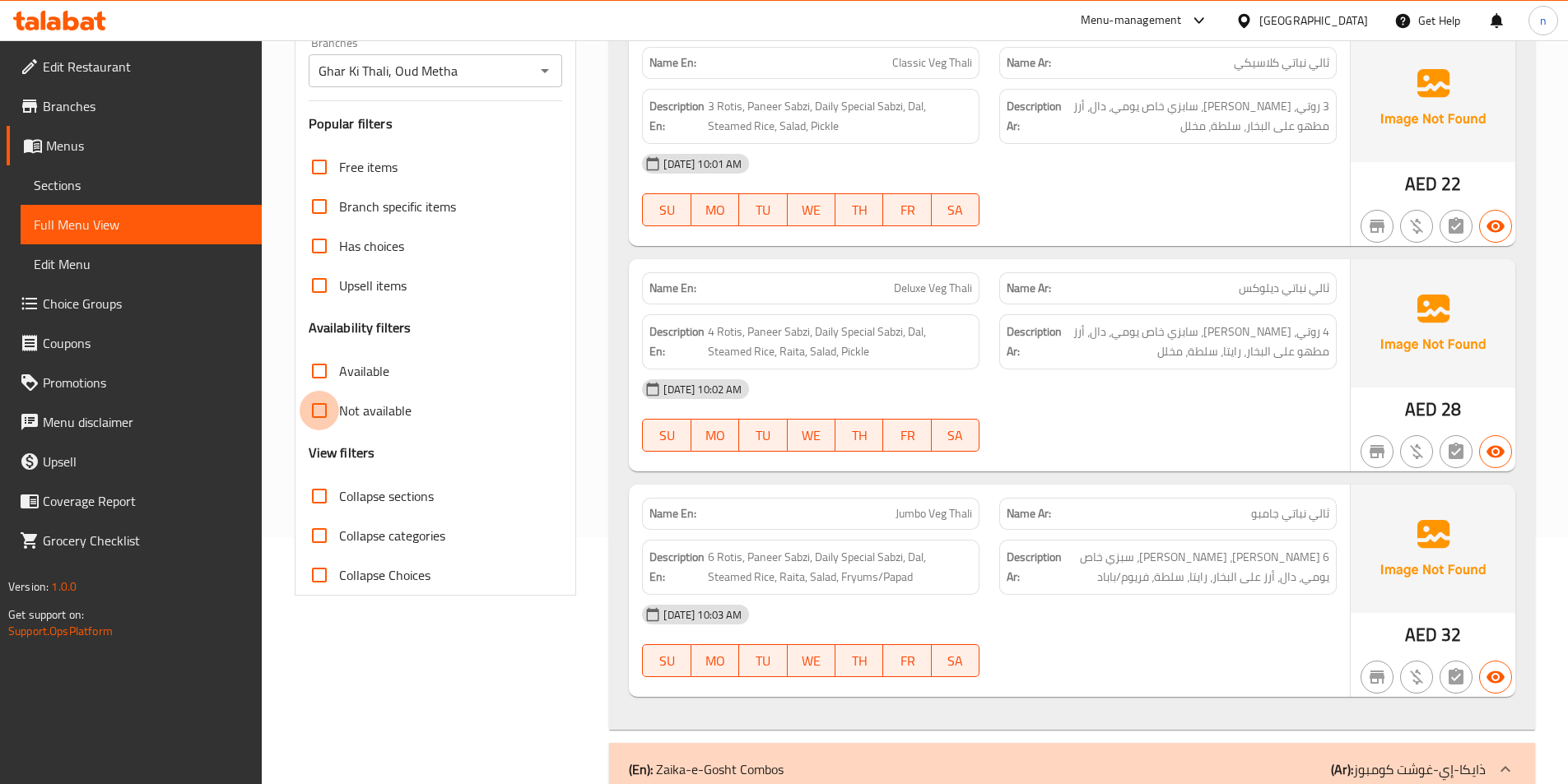
click at [313, 408] on input "Not available" at bounding box center [319, 410] width 40 height 40
checkbox input "true"
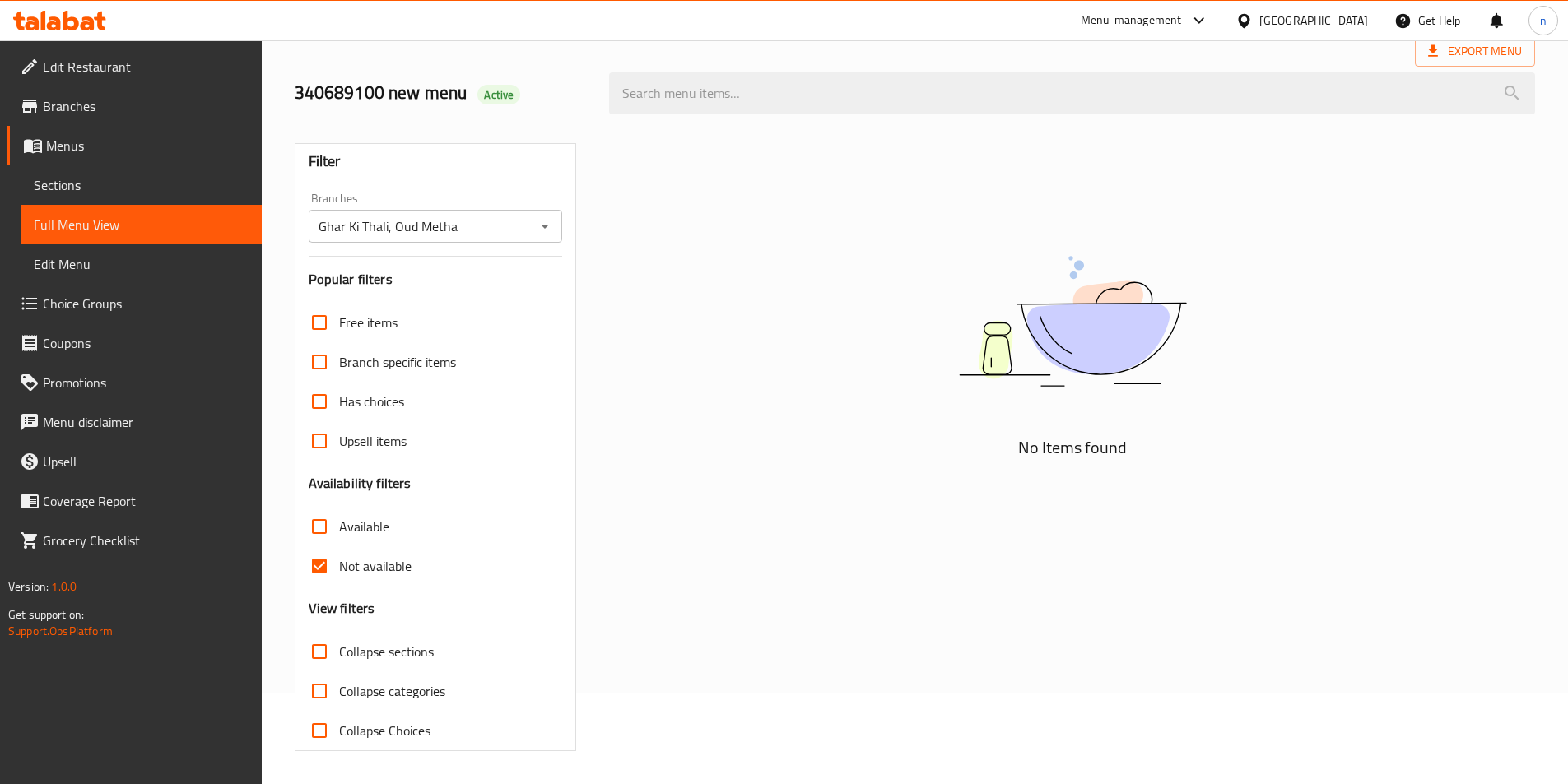
drag, startPoint x: 320, startPoint y: 526, endPoint x: 324, endPoint y: 569, distance: 43.2
click at [320, 526] on input "Available" at bounding box center [319, 526] width 40 height 40
checkbox input "true"
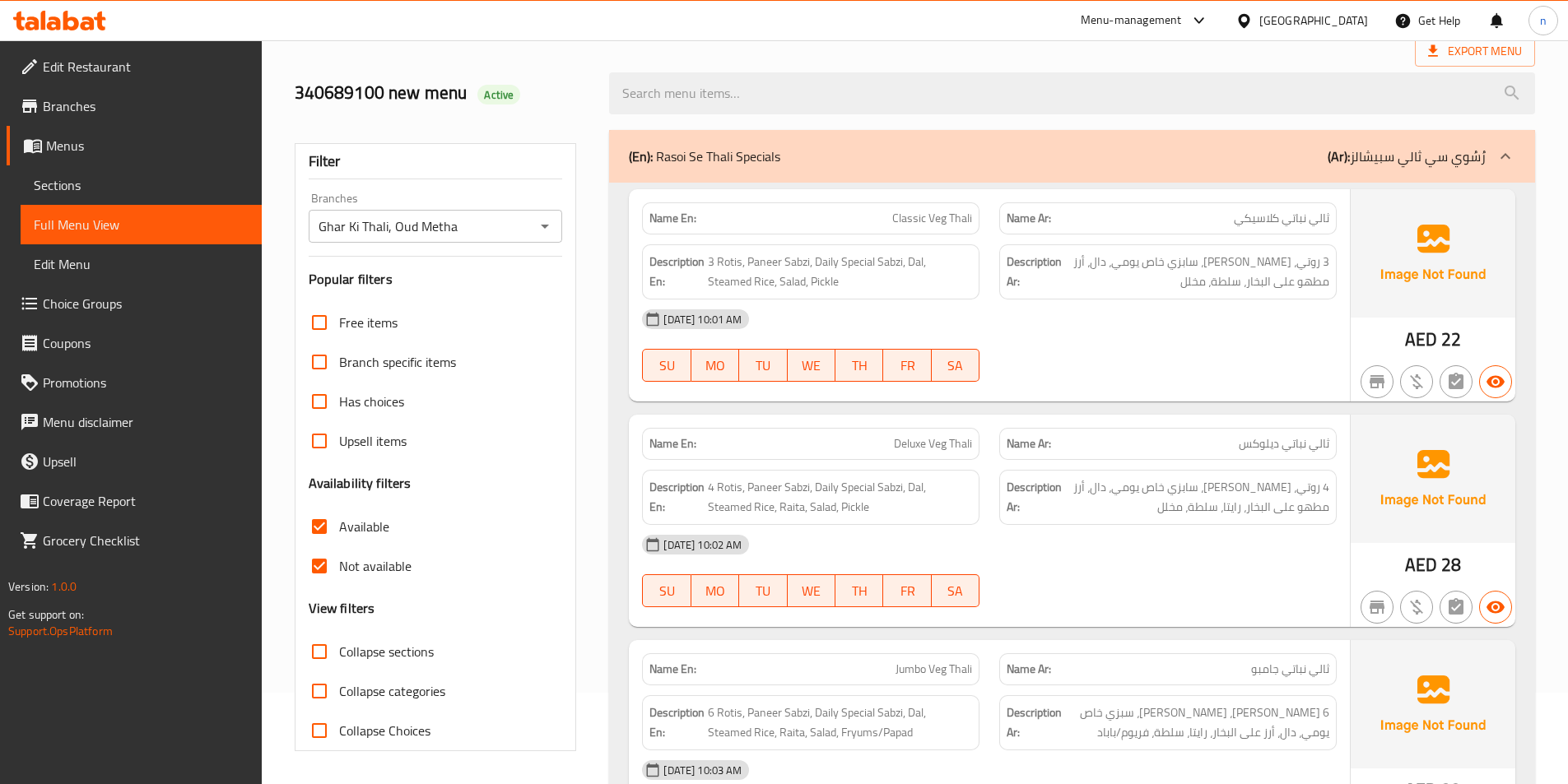
click at [322, 568] on input "Not available" at bounding box center [319, 566] width 40 height 40
checkbox input "false"
drag, startPoint x: 322, startPoint y: 524, endPoint x: 572, endPoint y: 542, distance: 250.6
click at [322, 524] on input "Available" at bounding box center [319, 526] width 40 height 40
checkbox input "false"
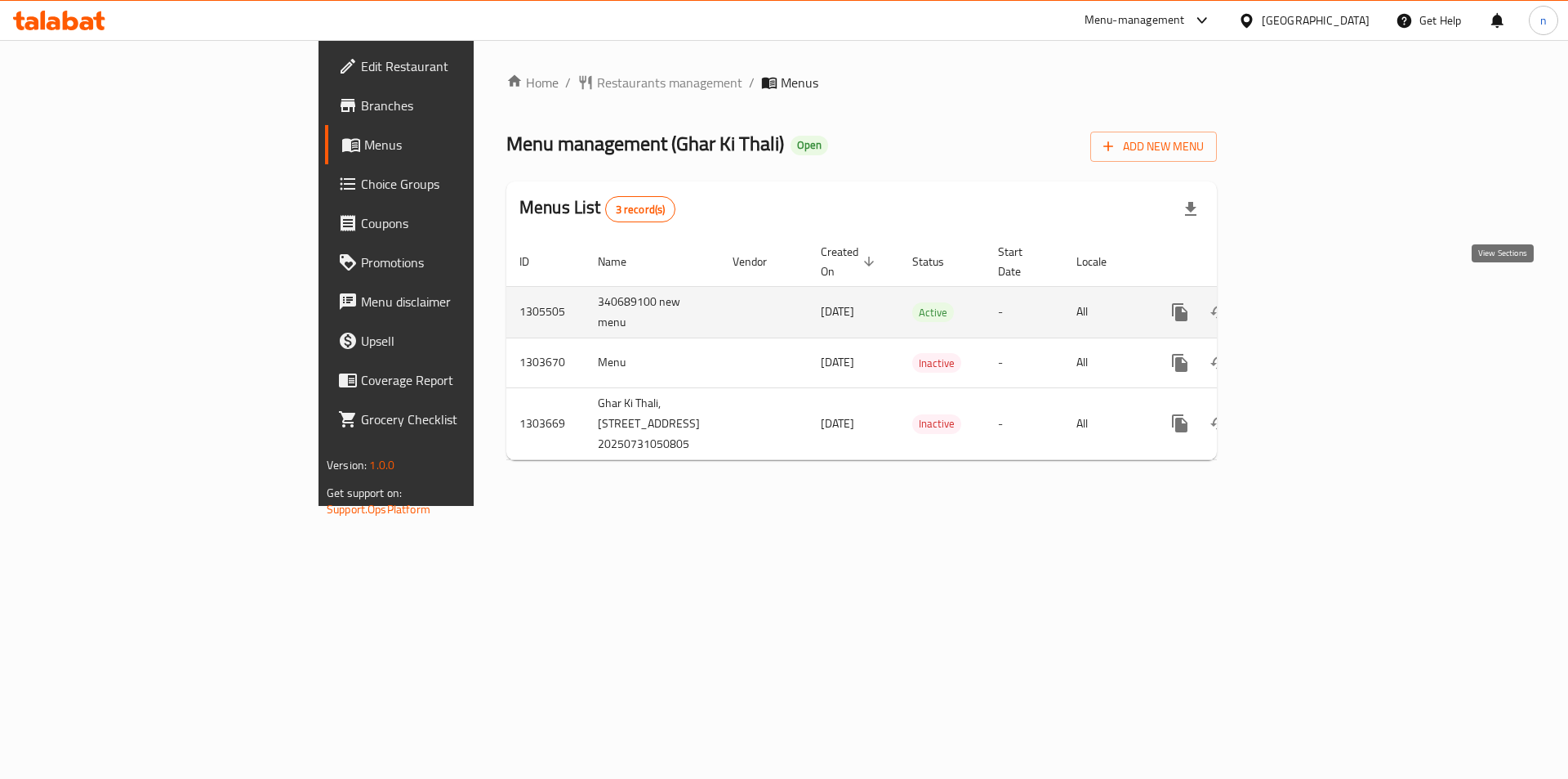
click at [1308, 303] on icon "enhanced table" at bounding box center [1298, 312] width 19 height 19
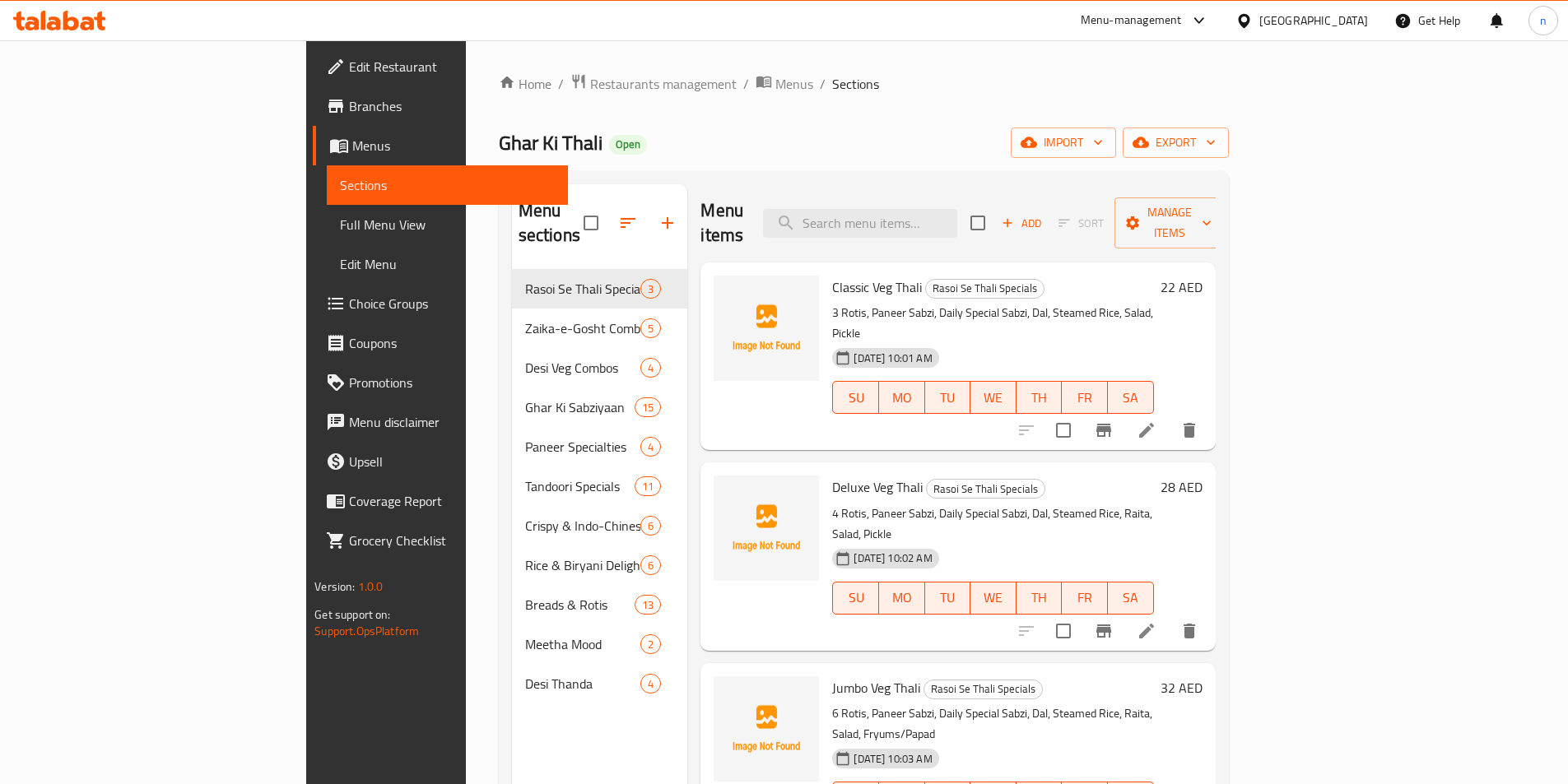
click at [340, 223] on span "Full Menu View" at bounding box center [447, 224] width 215 height 20
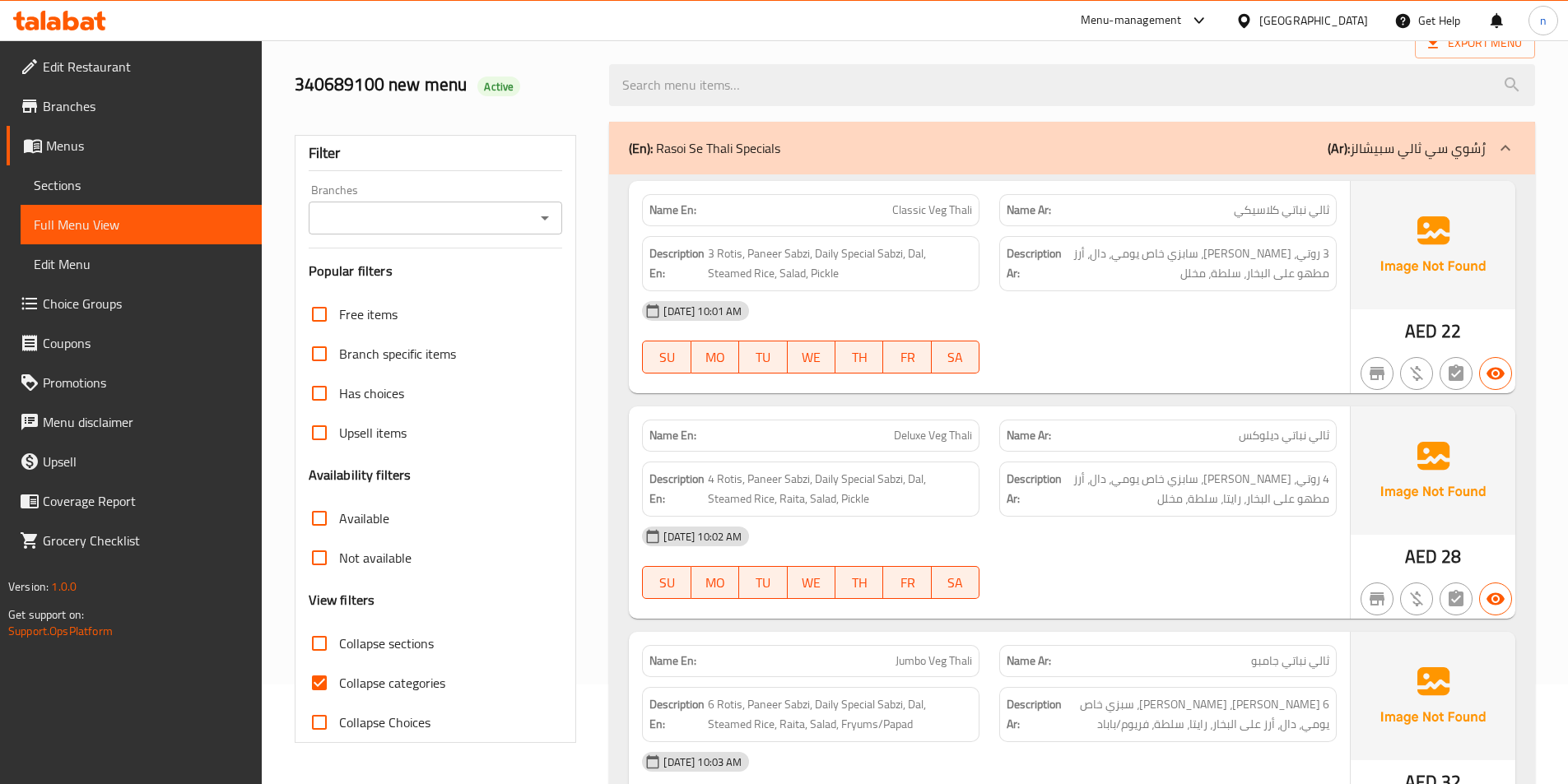
scroll to position [247, 0]
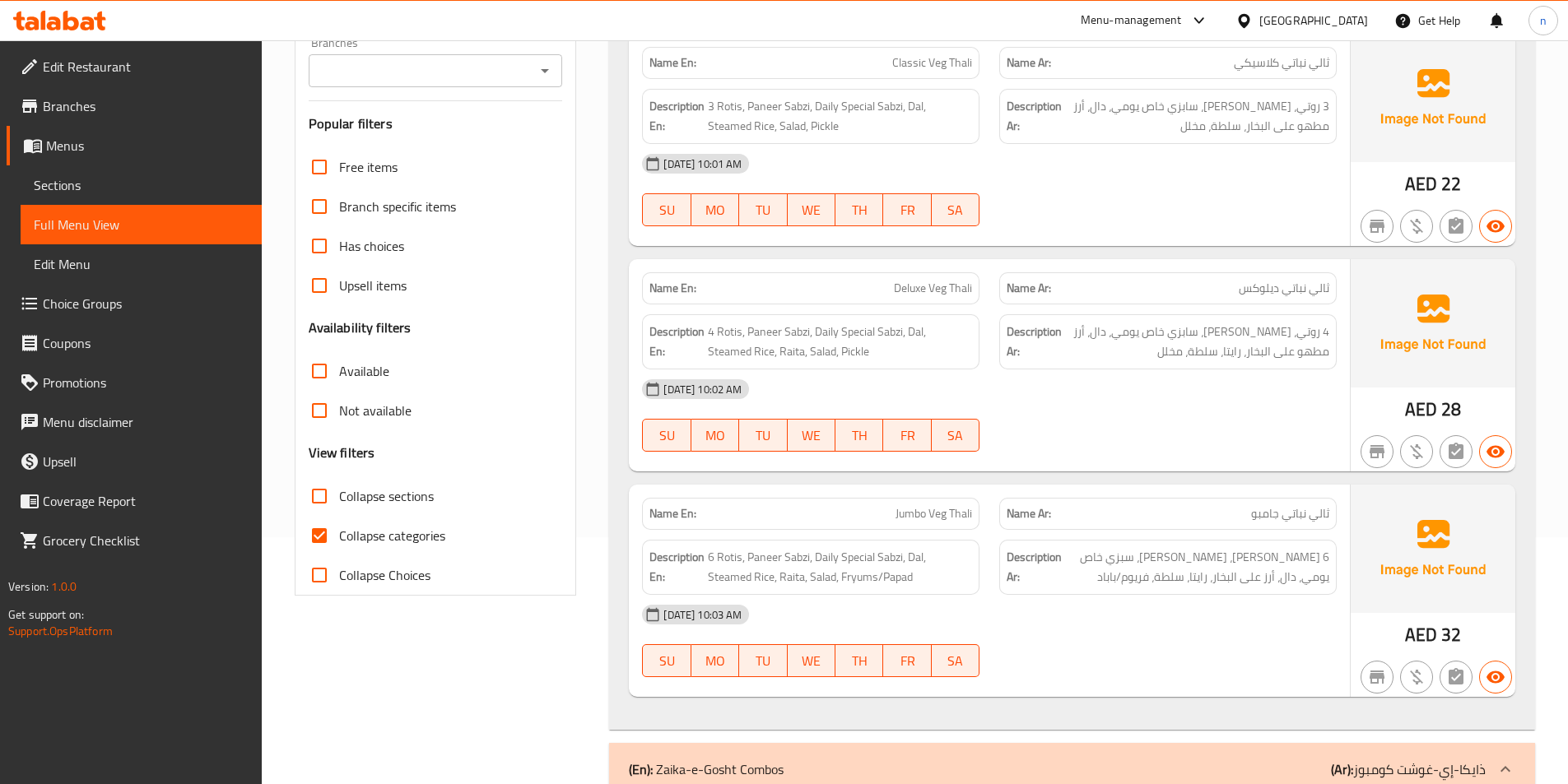
drag, startPoint x: 324, startPoint y: 539, endPoint x: 379, endPoint y: 561, distance: 59.2
click at [324, 539] on input "Collapse categories" at bounding box center [319, 535] width 40 height 40
checkbox input "false"
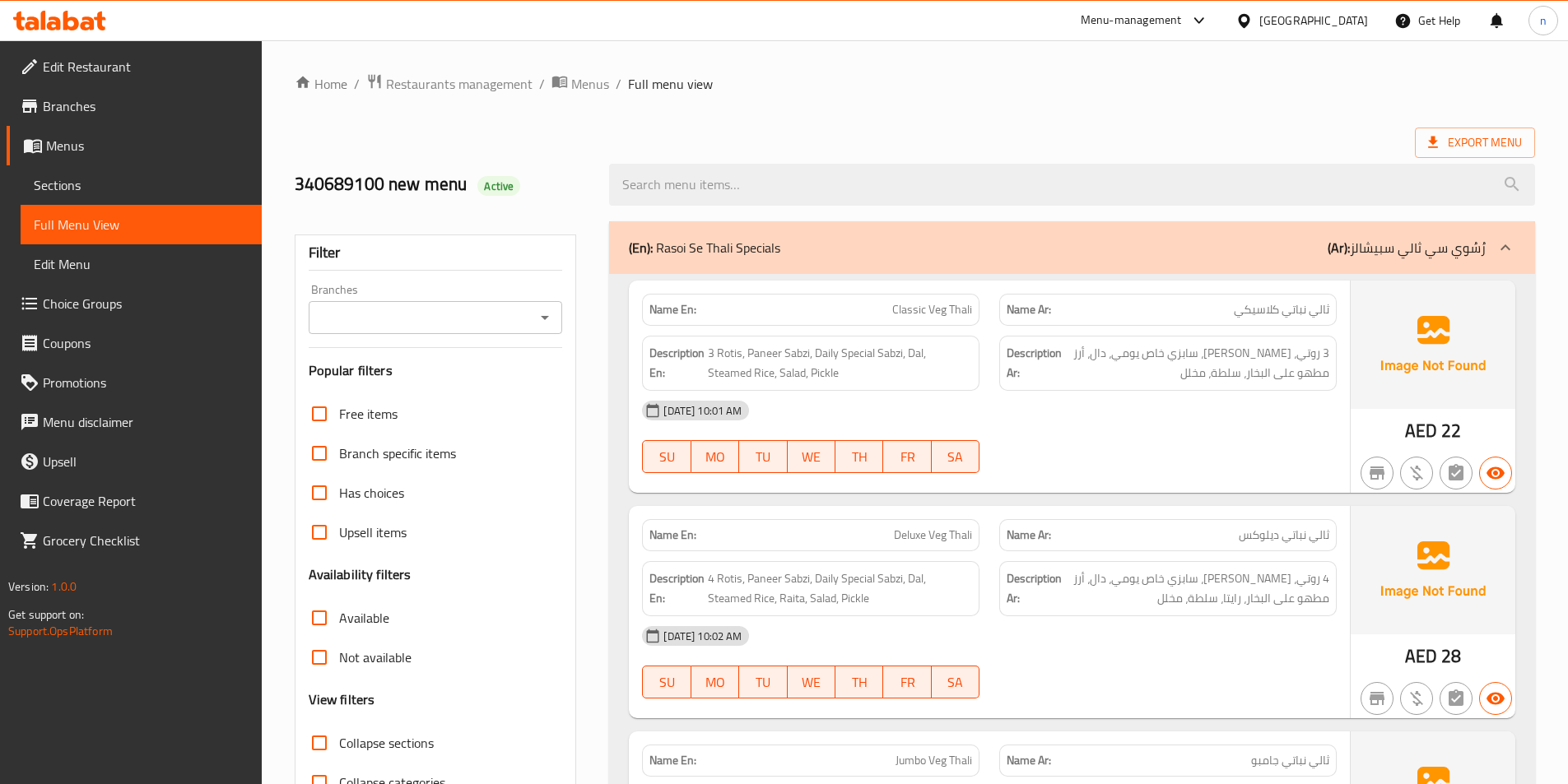
click at [441, 316] on input "Branches" at bounding box center [422, 317] width 217 height 23
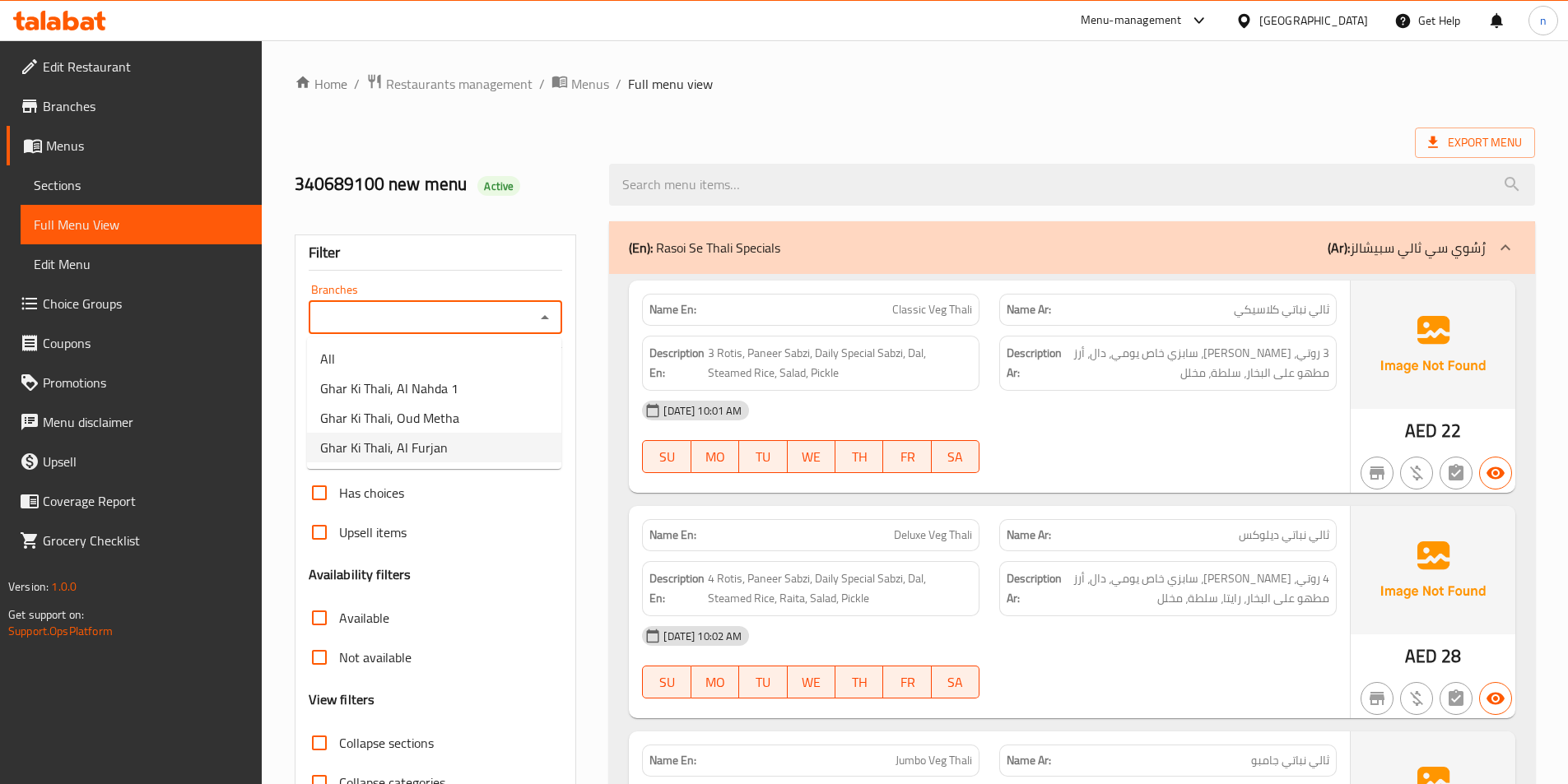
click at [433, 451] on span "Ghar Ki Thali, Al Furjan" at bounding box center [384, 447] width 127 height 20
type input "Ghar Ki Thali, Al Furjan"
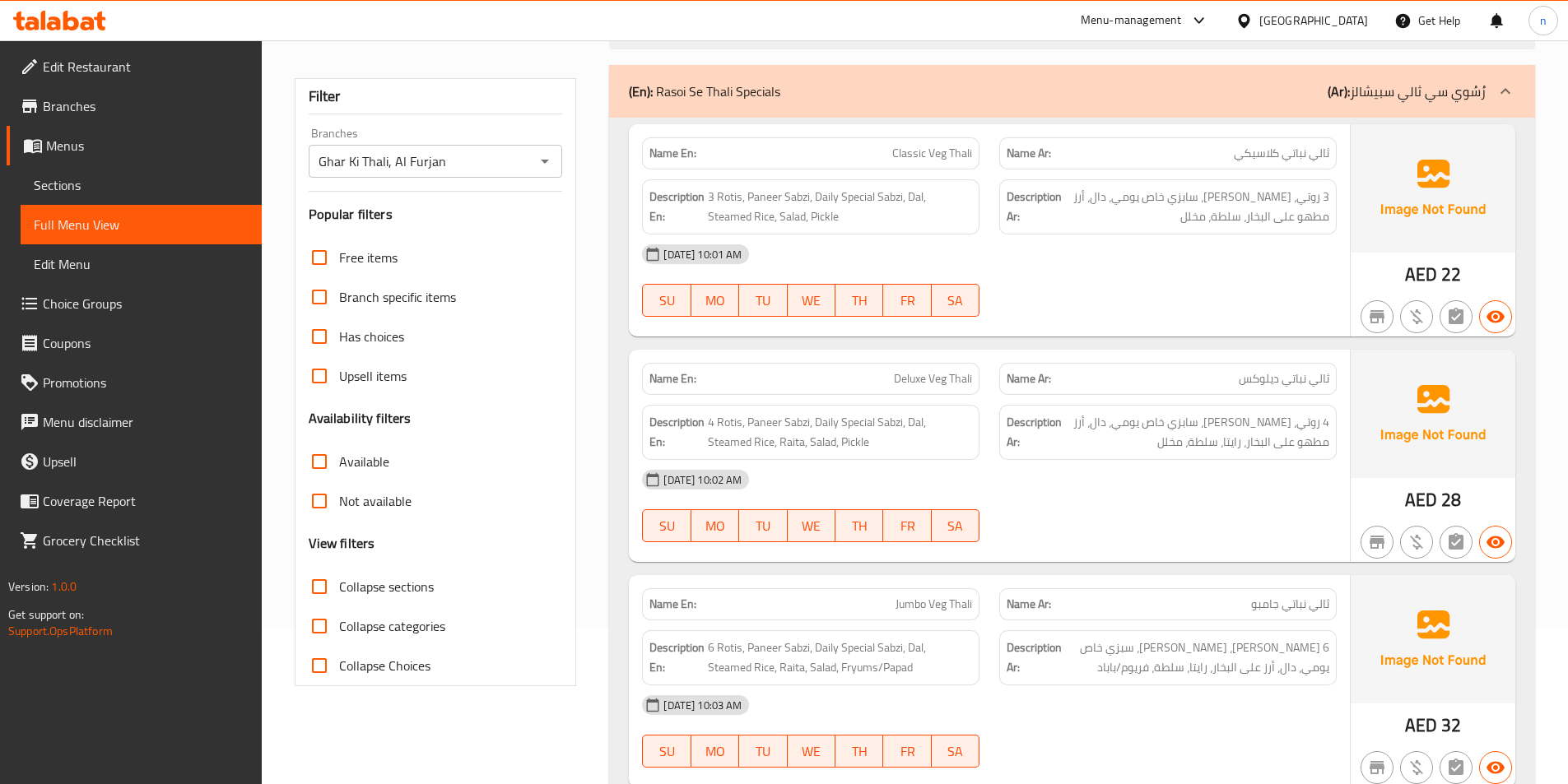
scroll to position [82, 0]
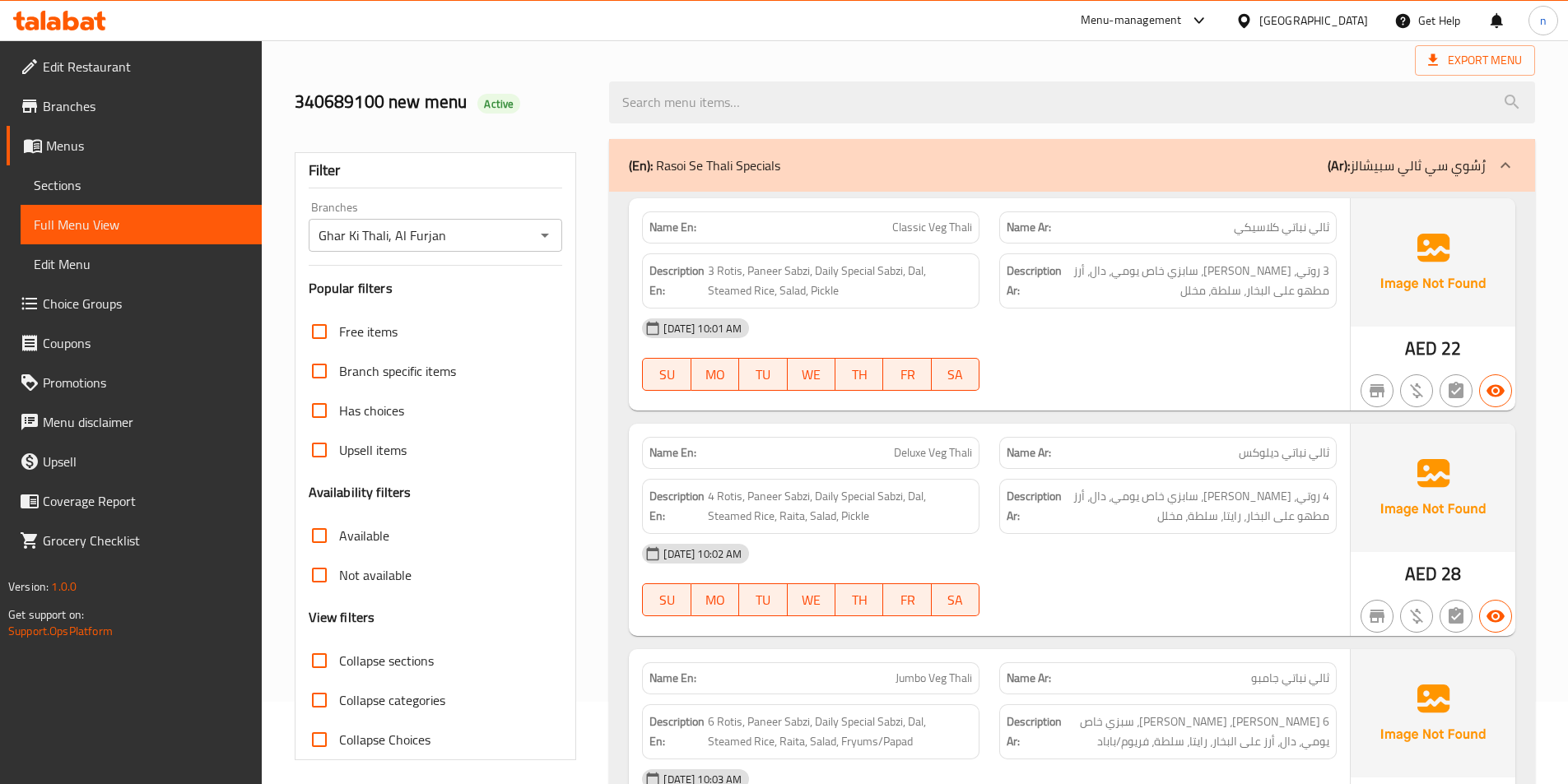
drag, startPoint x: 336, startPoint y: 577, endPoint x: 336, endPoint y: 599, distance: 22.0
click at [336, 577] on input "Not available" at bounding box center [319, 574] width 40 height 40
checkbox input "true"
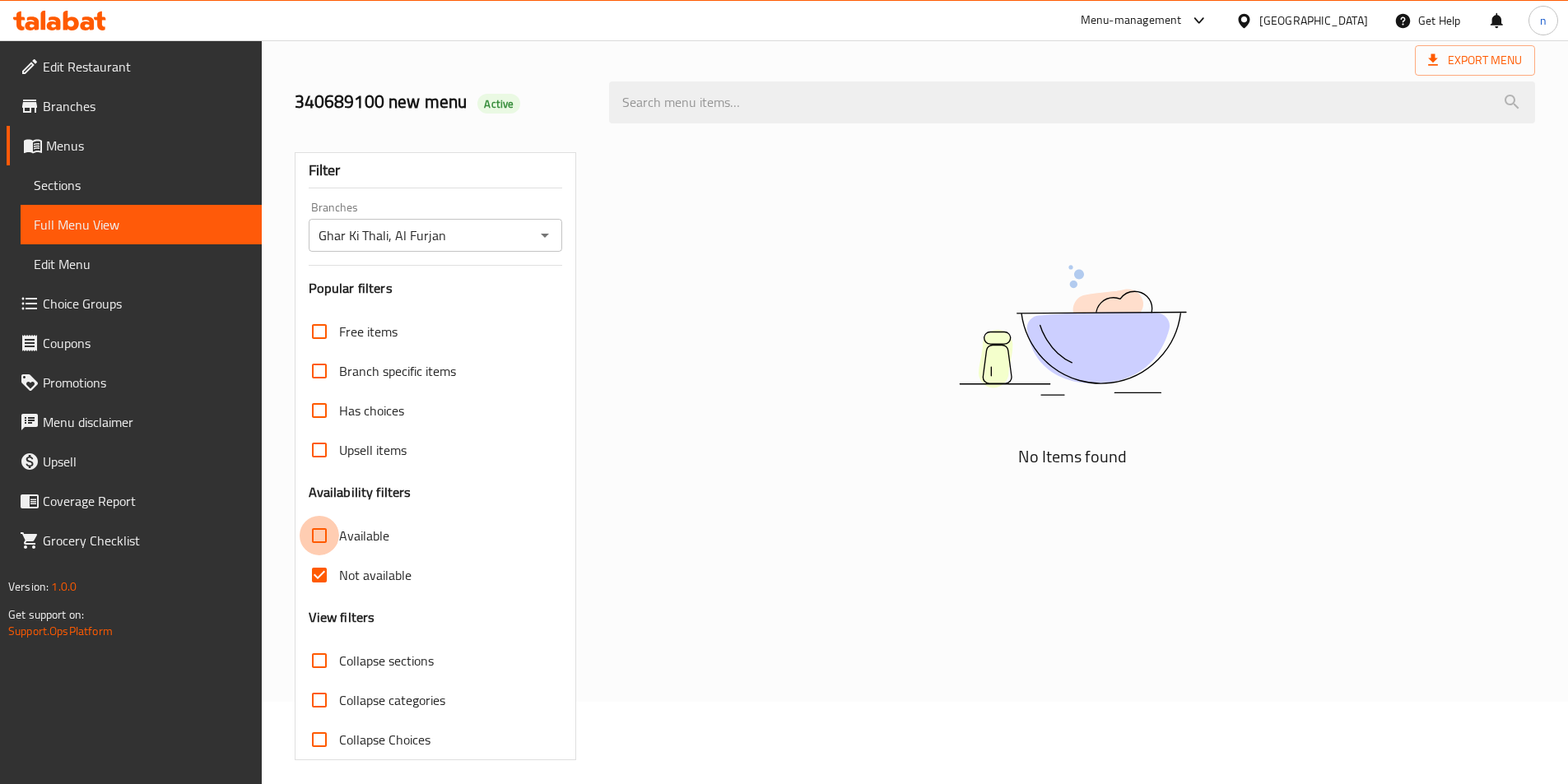
click at [323, 539] on input "Available" at bounding box center [319, 535] width 40 height 40
checkbox input "true"
click at [322, 573] on input "Not available" at bounding box center [319, 574] width 40 height 40
checkbox input "false"
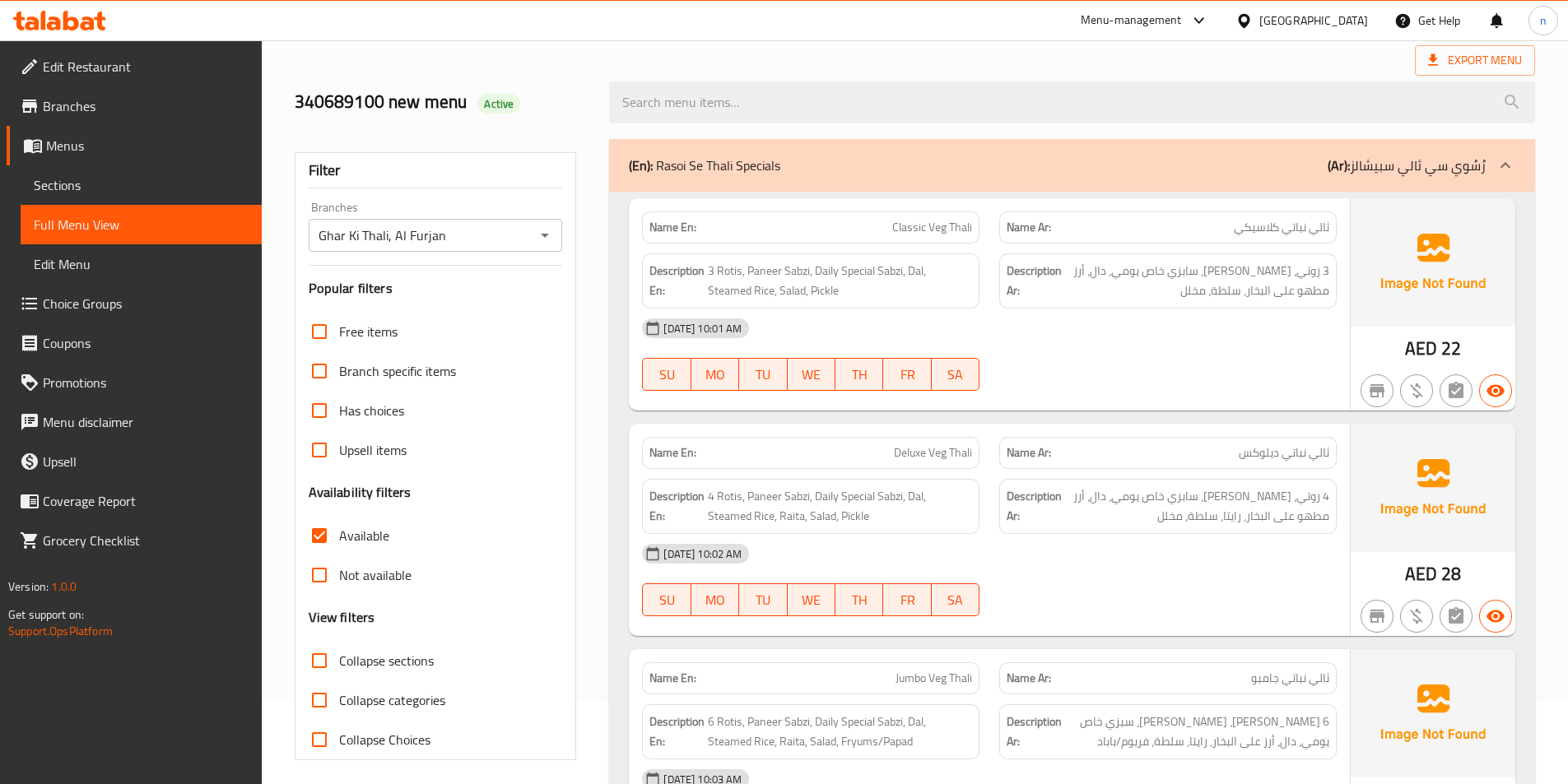
drag, startPoint x: 322, startPoint y: 531, endPoint x: 321, endPoint y: 542, distance: 11.0
click at [322, 531] on input "Available" at bounding box center [319, 535] width 40 height 40
checkbox input "false"
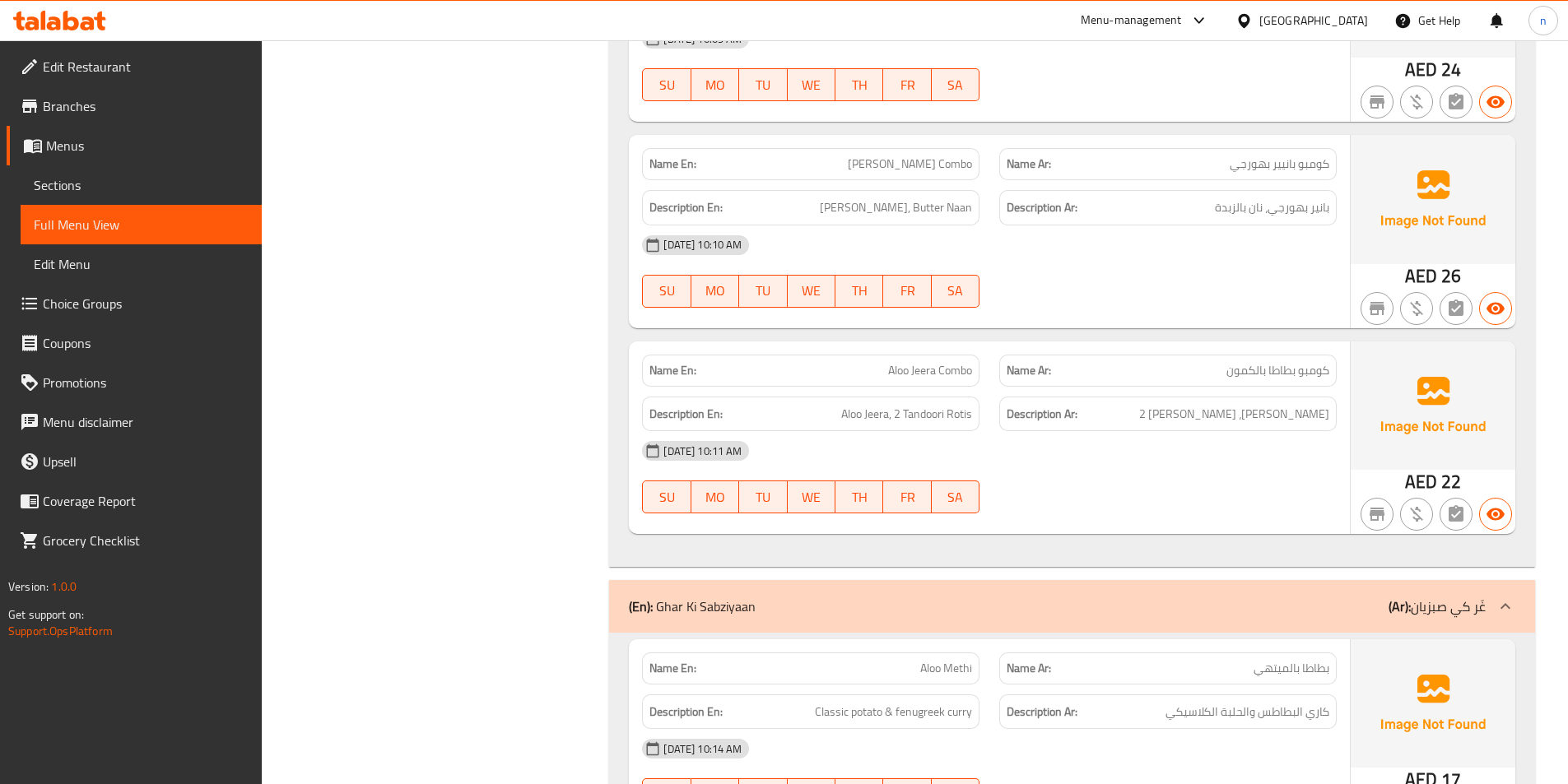
scroll to position [2338, 0]
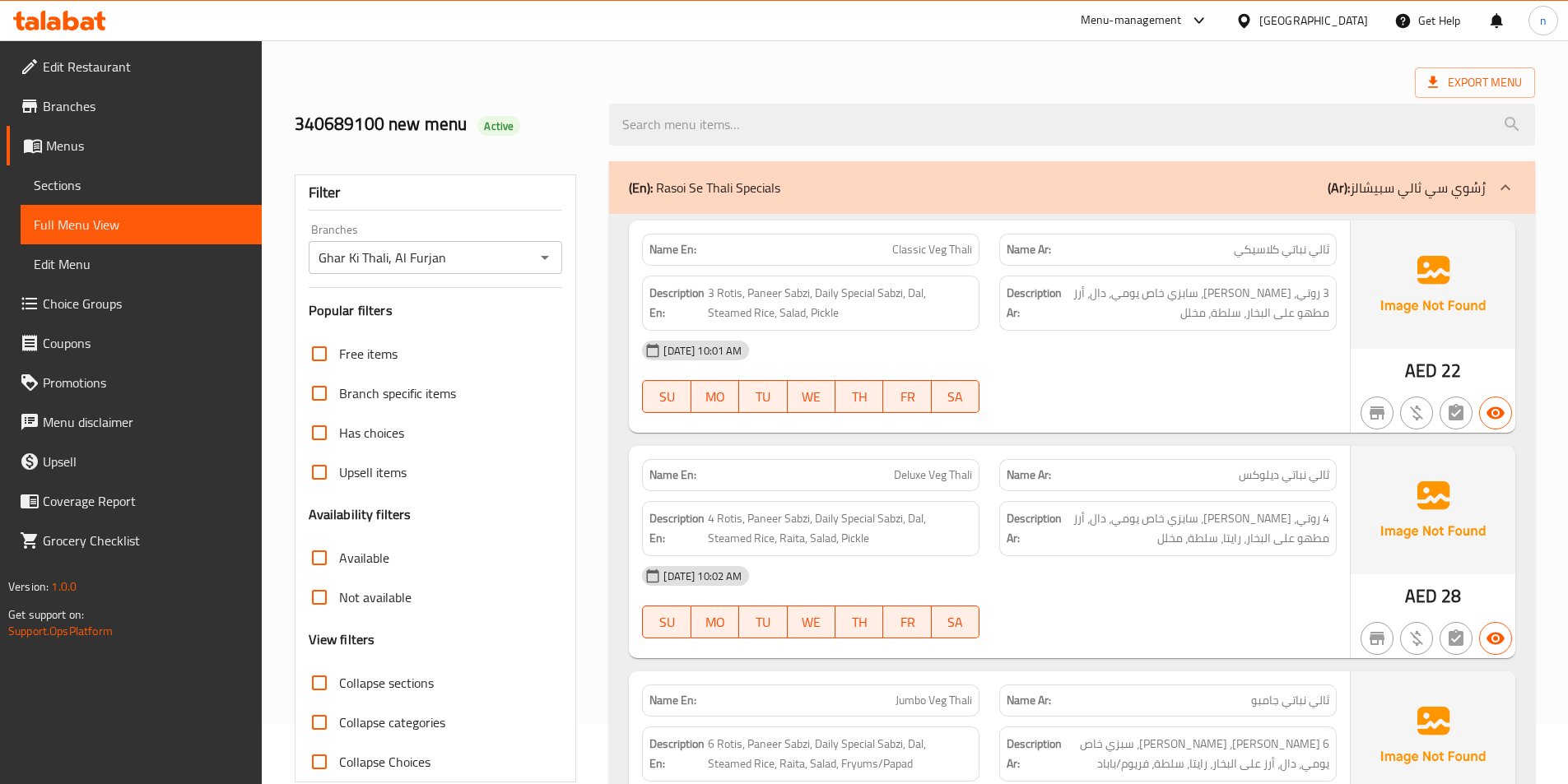
scroll to position [0, 0]
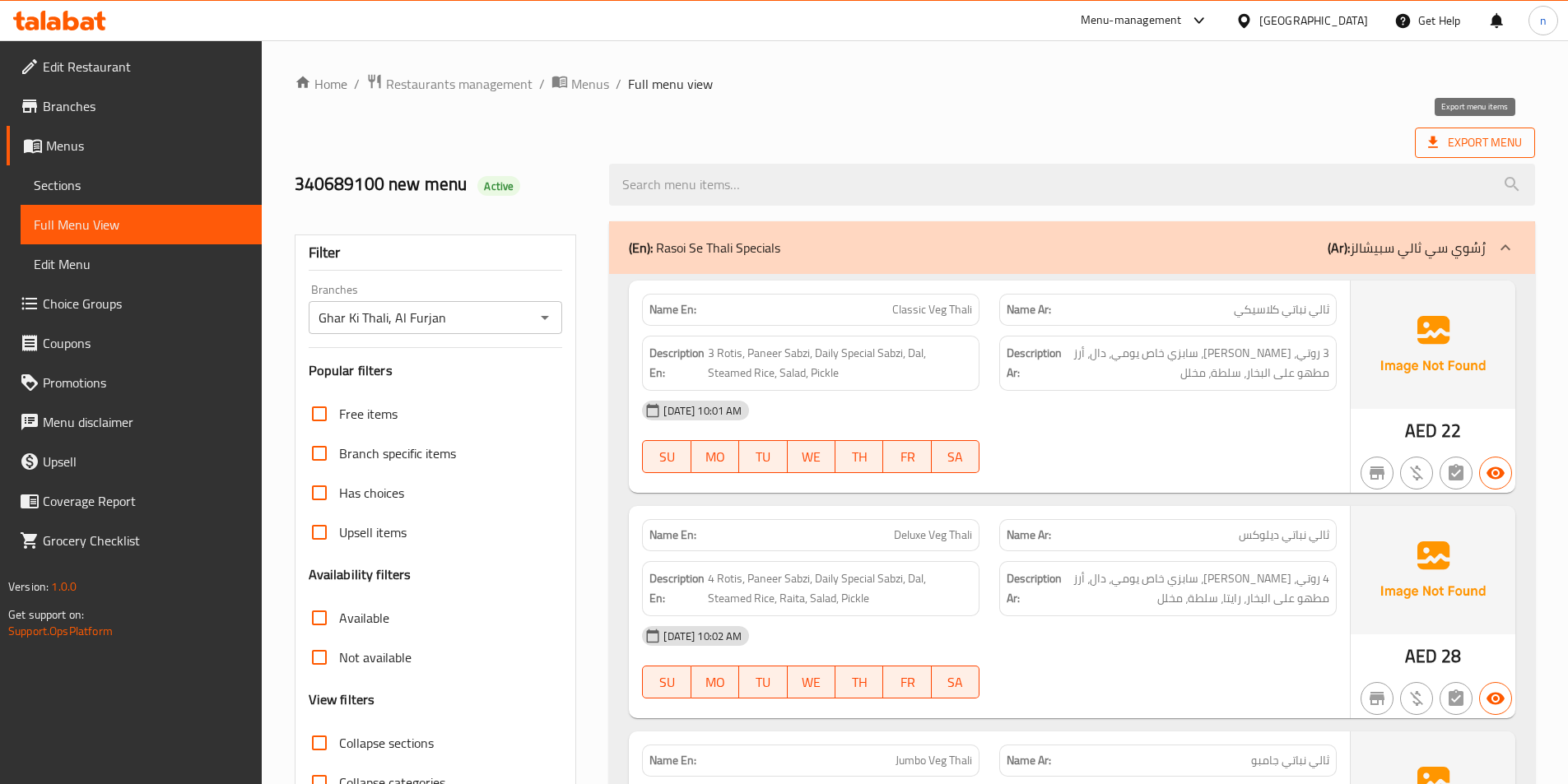
click at [1484, 139] on span "Export Menu" at bounding box center [1475, 143] width 94 height 20
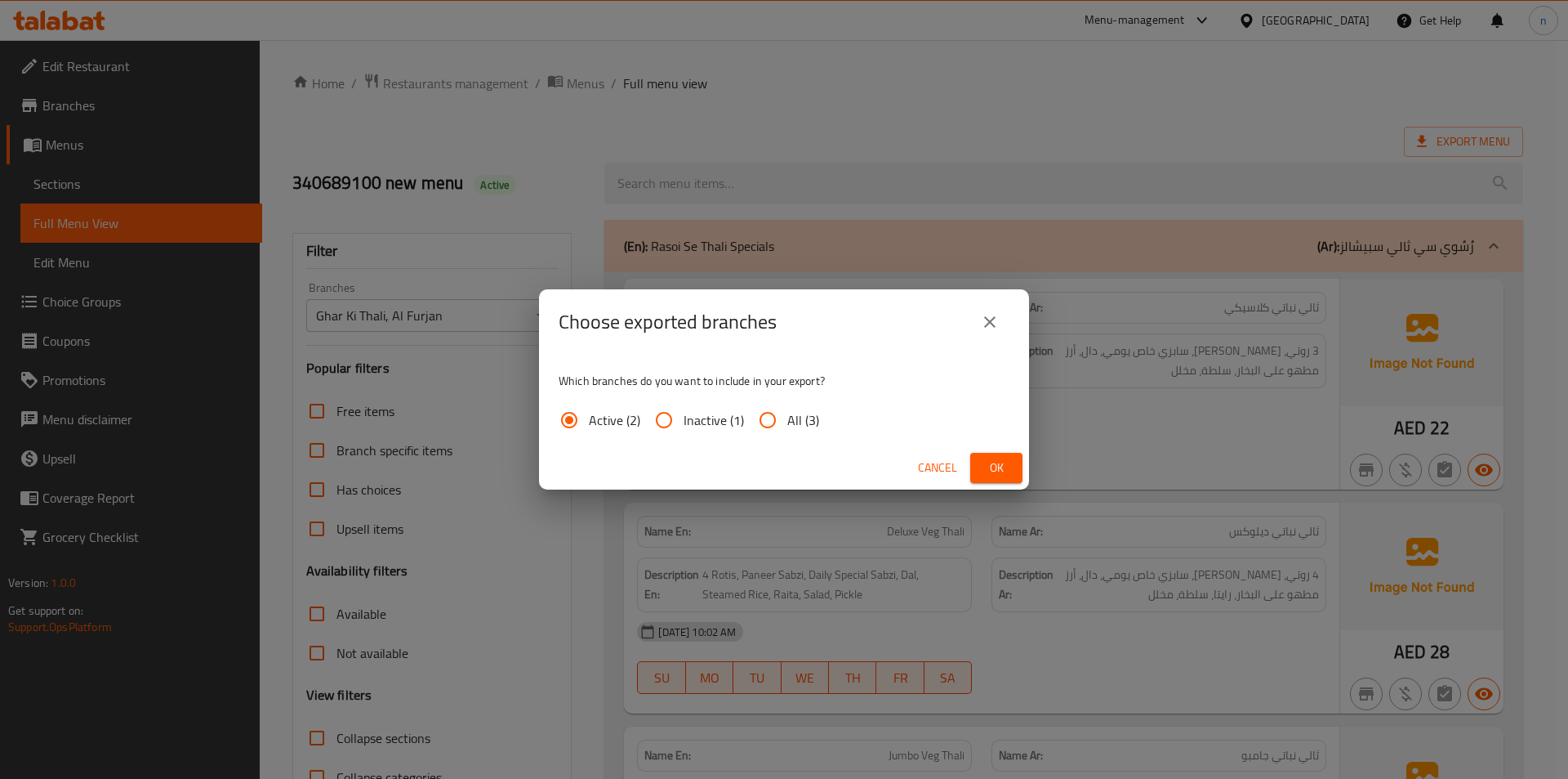
click at [784, 427] on input "All (3)" at bounding box center [768, 420] width 40 height 40
radio input "true"
click at [998, 475] on span "Ok" at bounding box center [996, 468] width 26 height 20
